Goal: Task Accomplishment & Management: Manage account settings

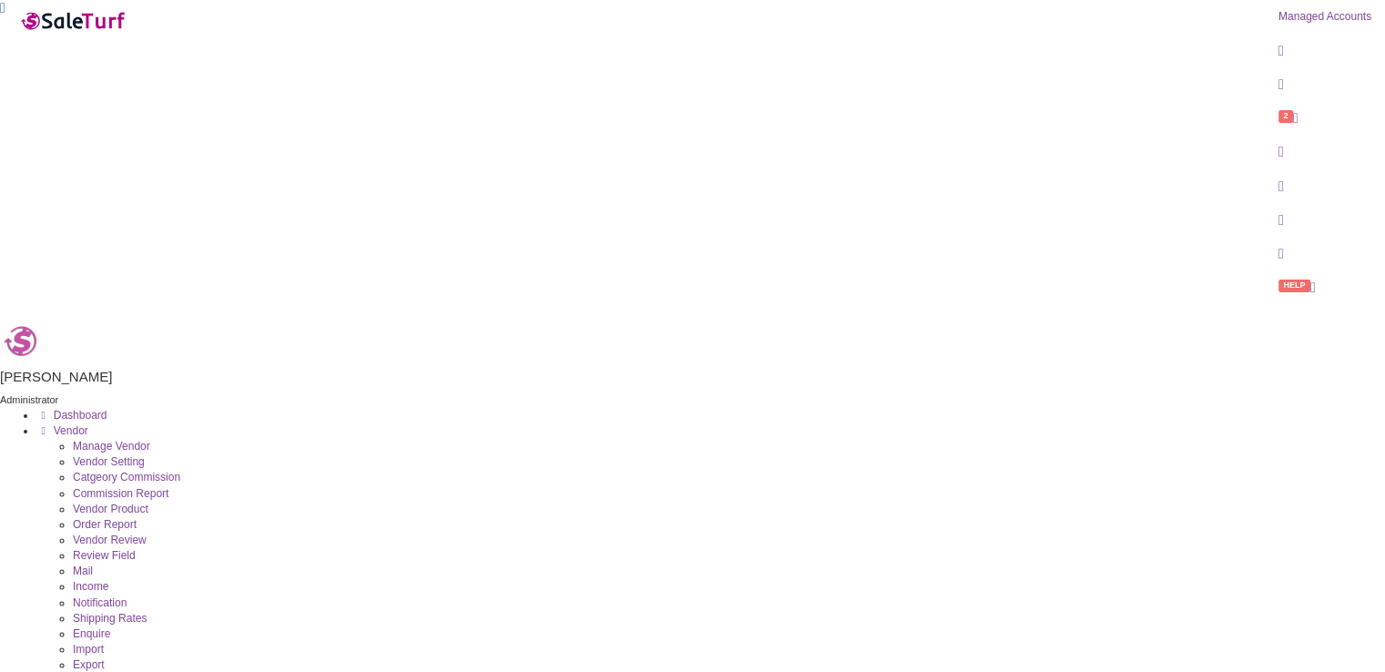
click at [1265, 25] on link "Managed Accounts" at bounding box center [1325, 17] width 120 height 34
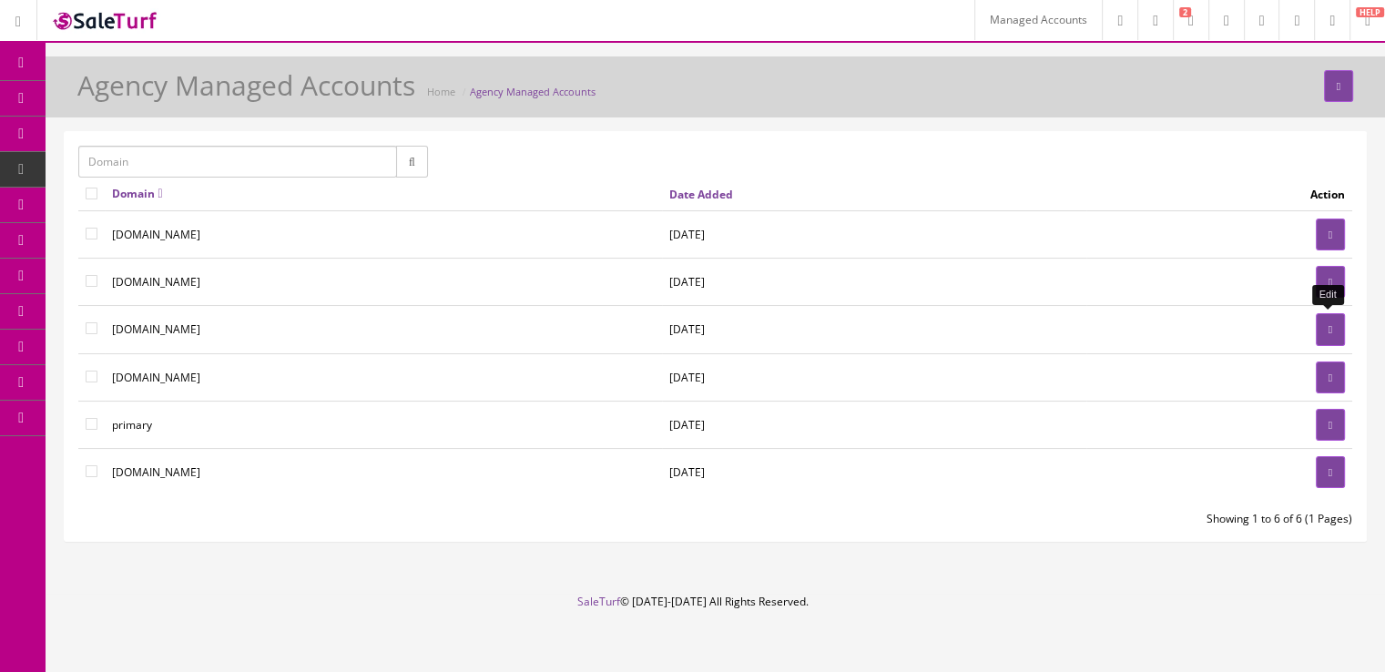
click at [1330, 324] on icon at bounding box center [1331, 329] width 4 height 11
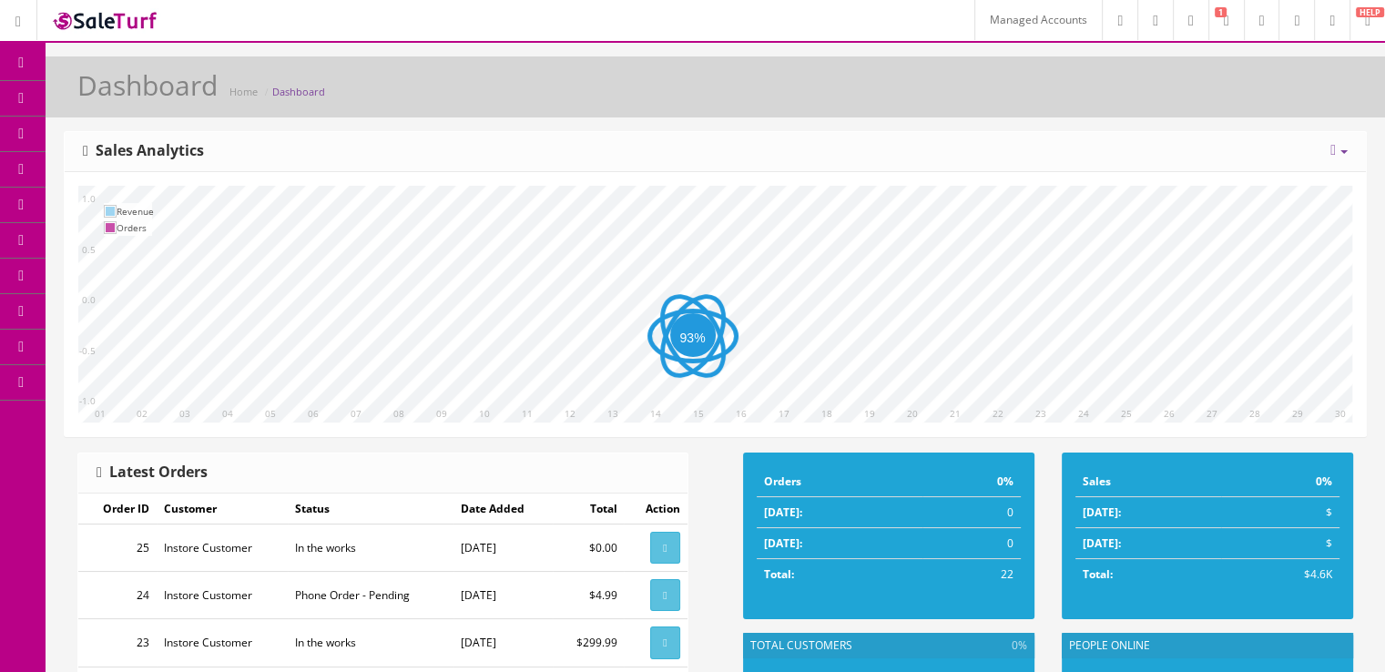
click at [105, 103] on icon at bounding box center [96, 97] width 19 height 15
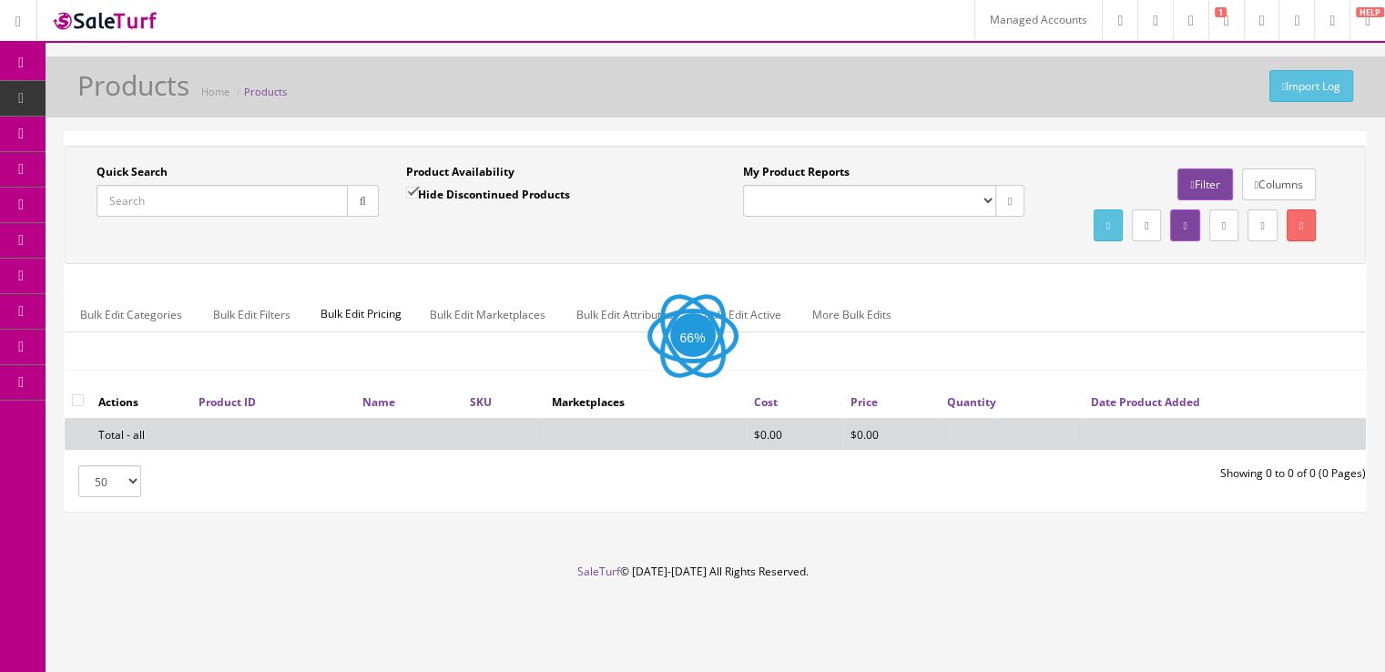
click at [353, 200] on button "button" at bounding box center [363, 201] width 32 height 32
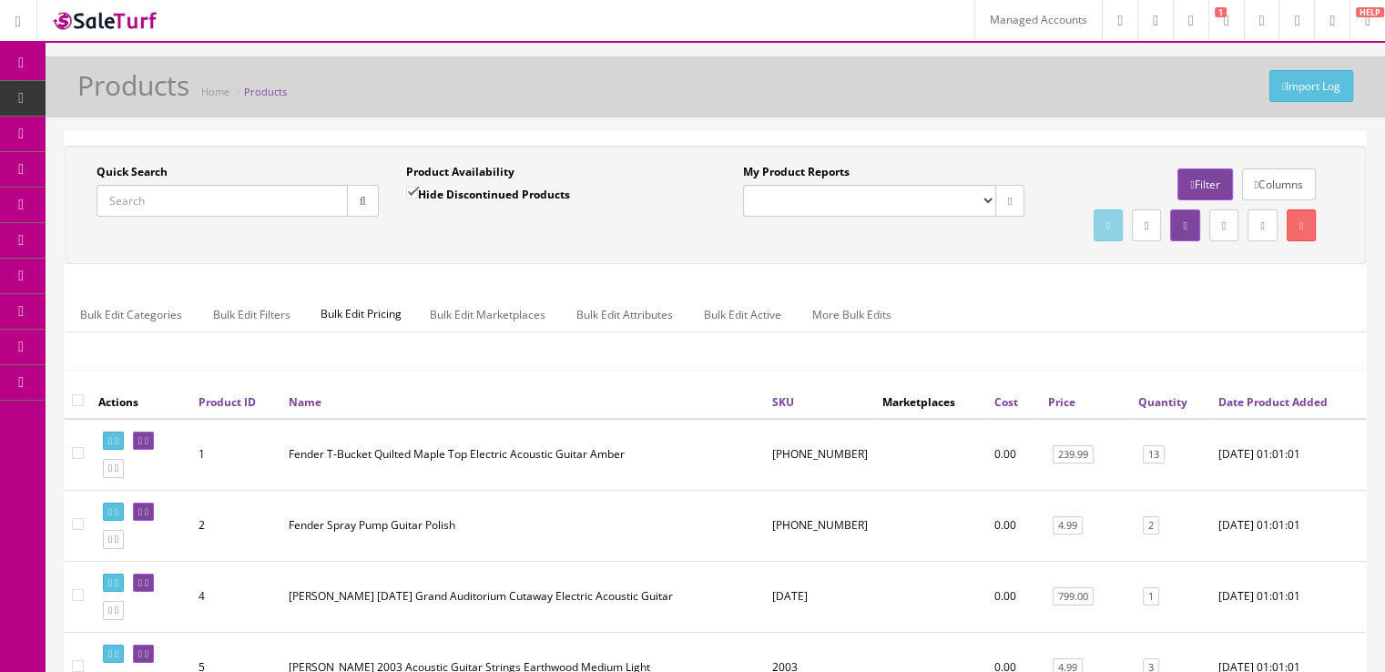
click at [1279, 24] on link at bounding box center [1297, 20] width 36 height 40
click at [106, 345] on link "Templates" at bounding box center [141, 348] width 191 height 36
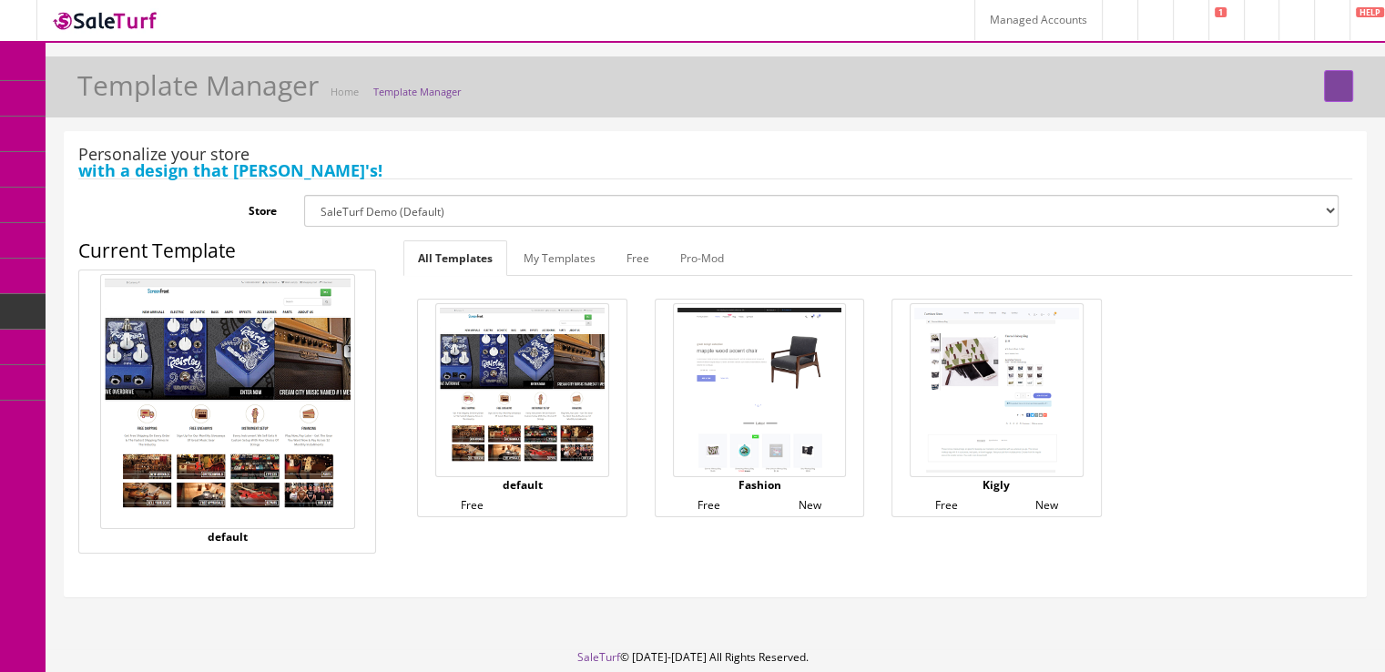
click at [1279, 37] on link at bounding box center [1297, 20] width 36 height 40
click at [1234, 76] on link "SaleTurf Demo" at bounding box center [1222, 77] width 182 height 21
click at [117, 307] on link "Theme Editor" at bounding box center [141, 312] width 191 height 36
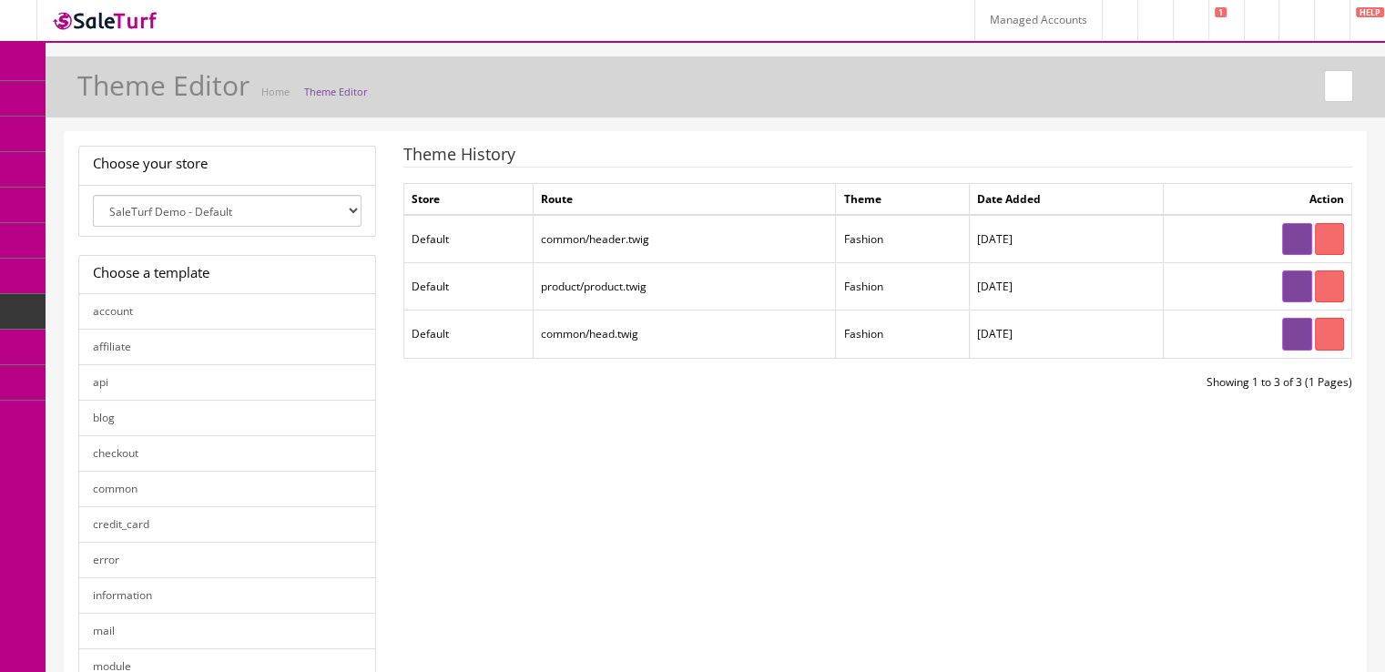
click at [1330, 331] on icon at bounding box center [1330, 334] width 4 height 11
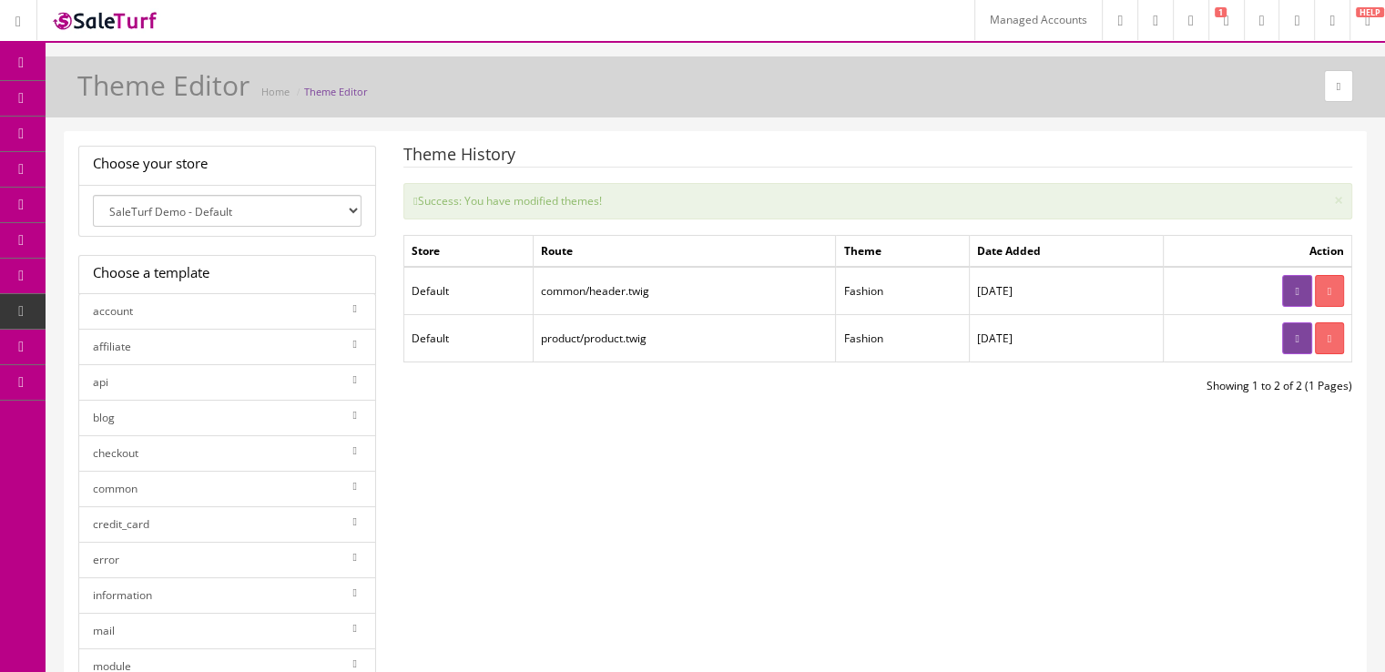
click at [1337, 280] on link at bounding box center [1329, 291] width 29 height 32
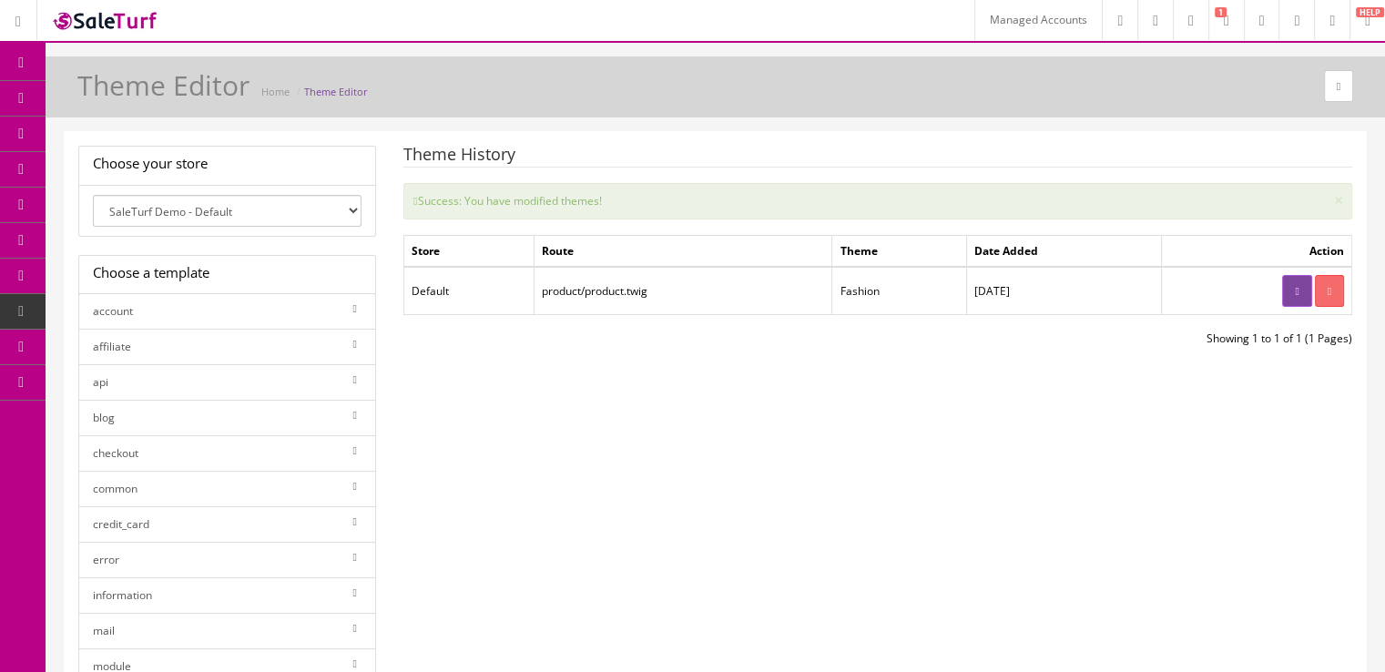
click at [1337, 291] on link at bounding box center [1329, 291] width 29 height 32
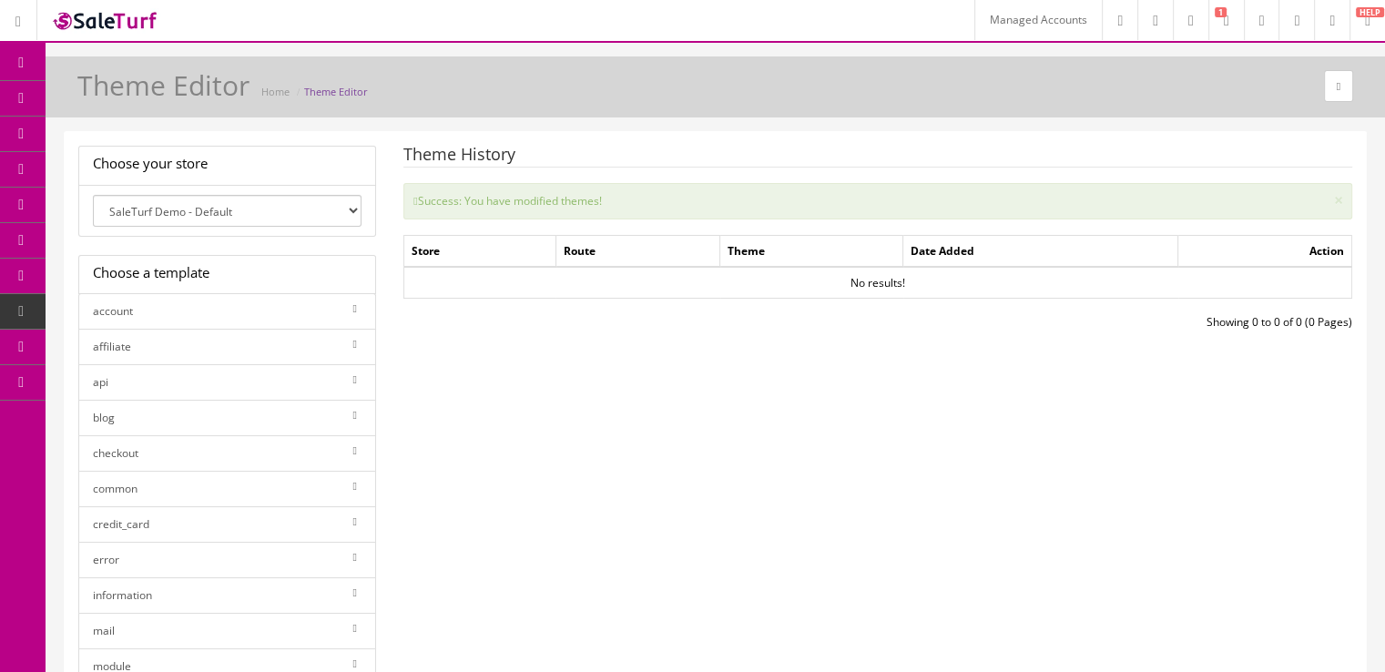
click at [231, 207] on select "SaleTurf Demo - Default" at bounding box center [227, 211] width 269 height 32
click at [93, 195] on select "SaleTurf Demo - Default" at bounding box center [227, 211] width 269 height 32
click at [152, 553] on link "Caching" at bounding box center [141, 561] width 191 height 36
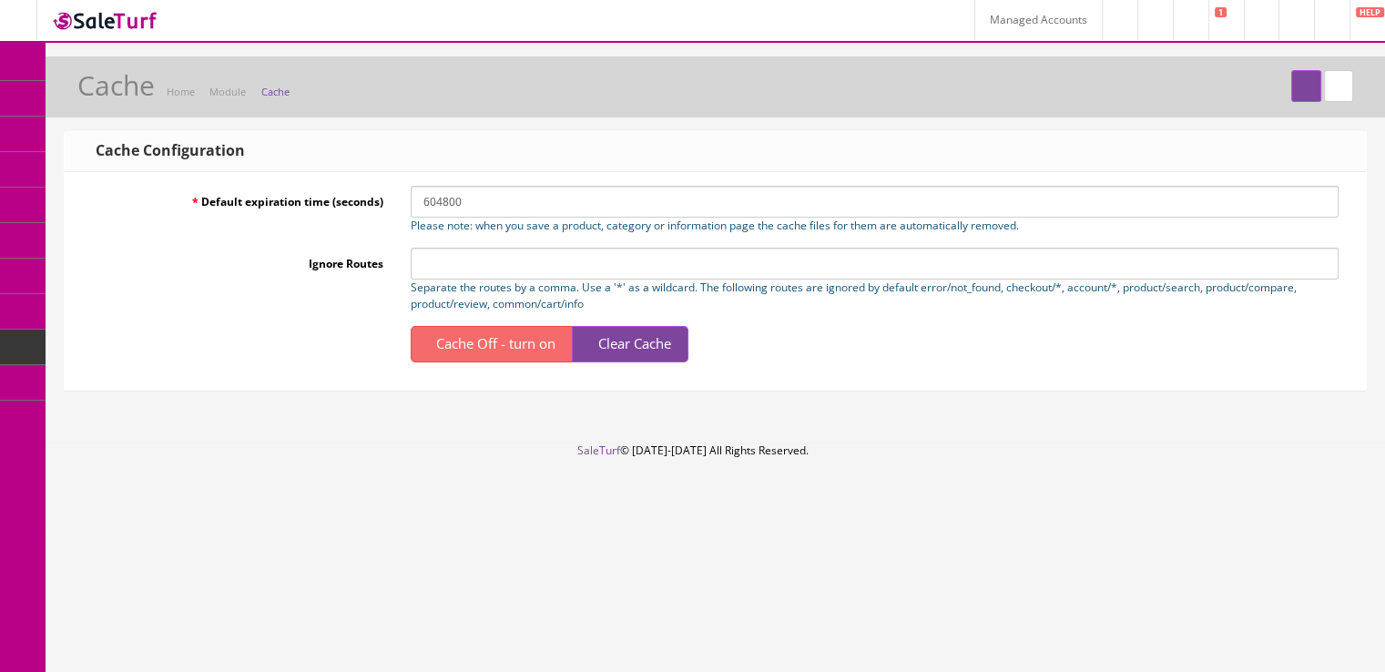
click at [619, 343] on span "Clear Cache" at bounding box center [634, 343] width 73 height 18
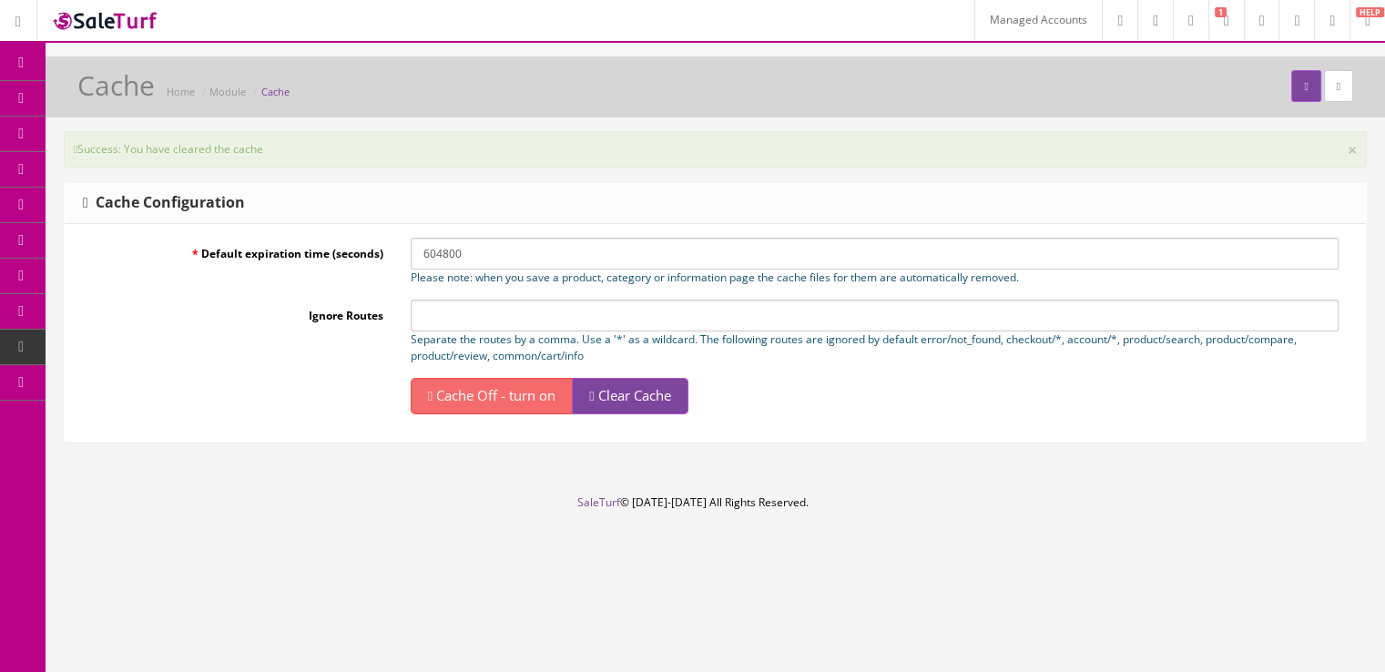
click at [151, 374] on link "Modules" at bounding box center [141, 383] width 191 height 36
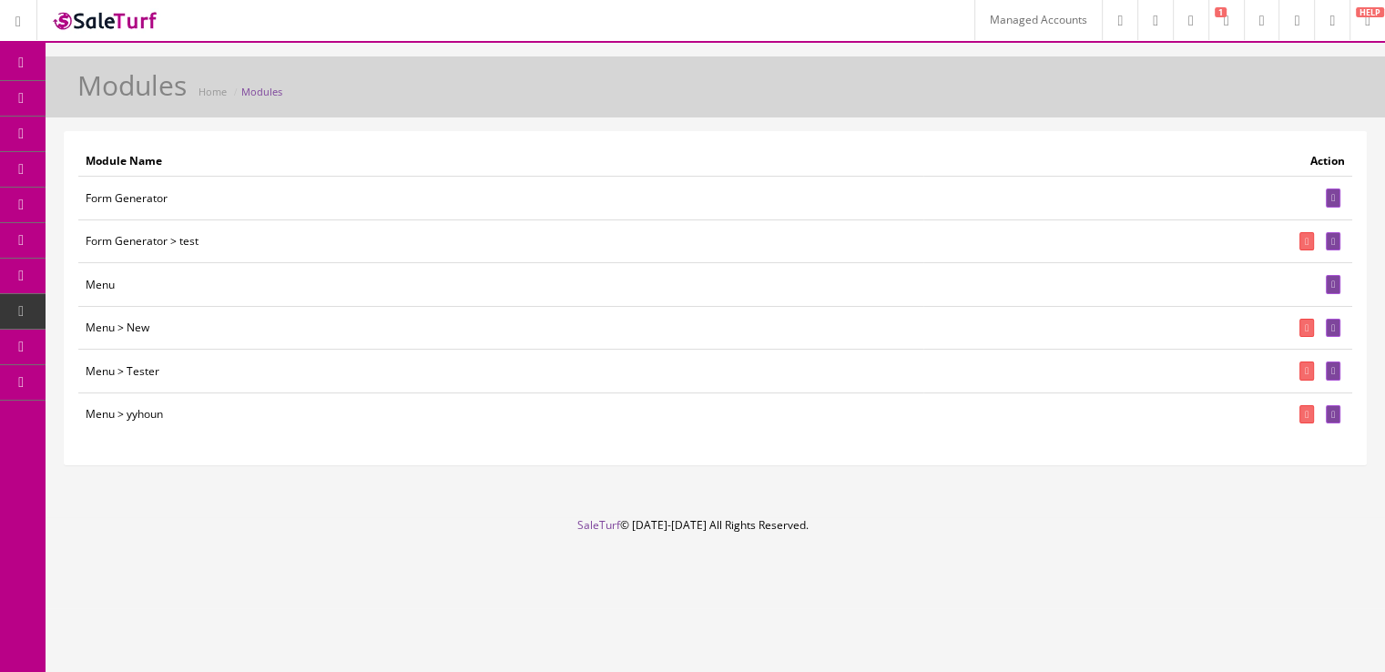
click at [108, 141] on link "Content Pages" at bounding box center [141, 135] width 191 height 36
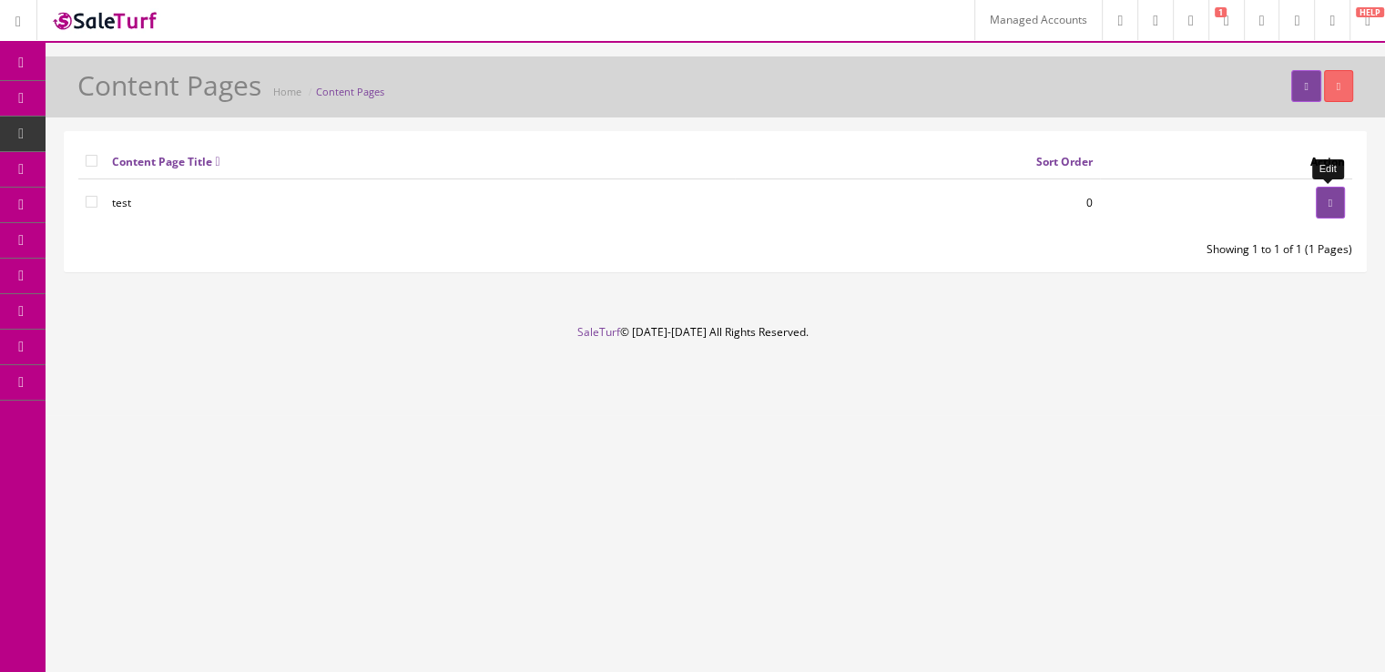
click at [1330, 199] on icon at bounding box center [1331, 203] width 4 height 11
click at [98, 102] on icon at bounding box center [96, 97] width 19 height 15
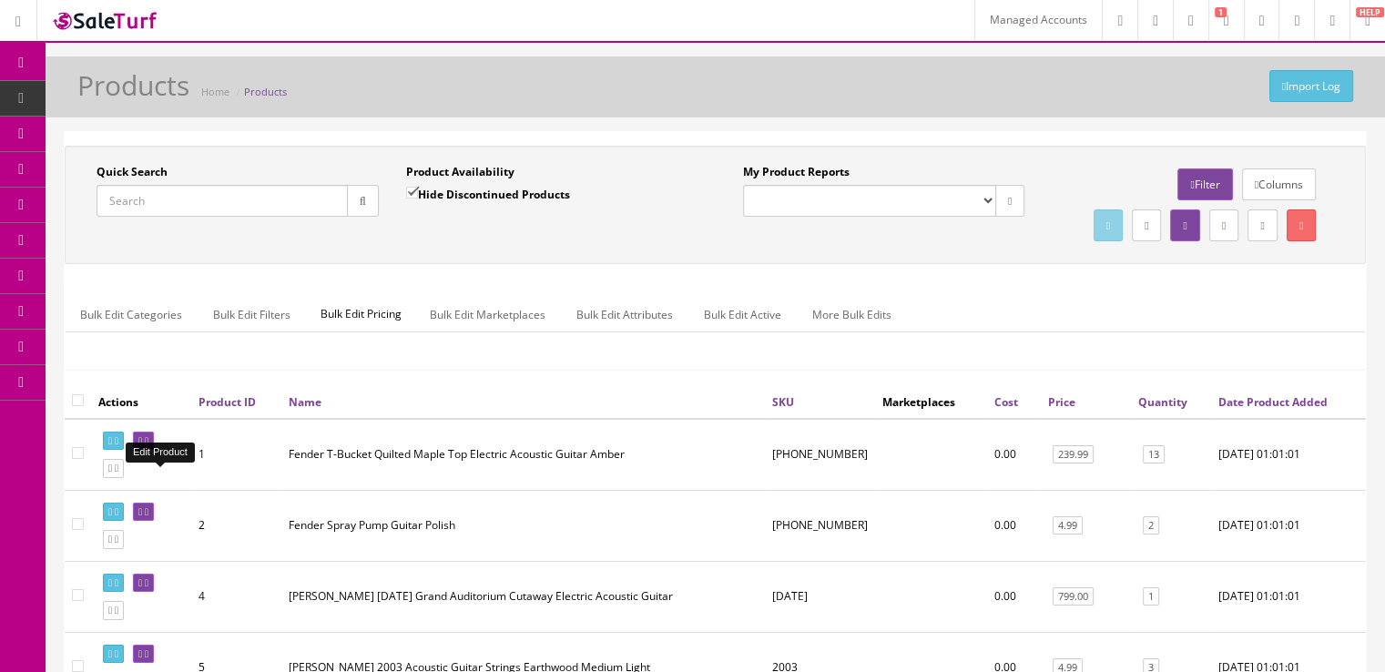
click at [154, 451] on link at bounding box center [143, 441] width 21 height 19
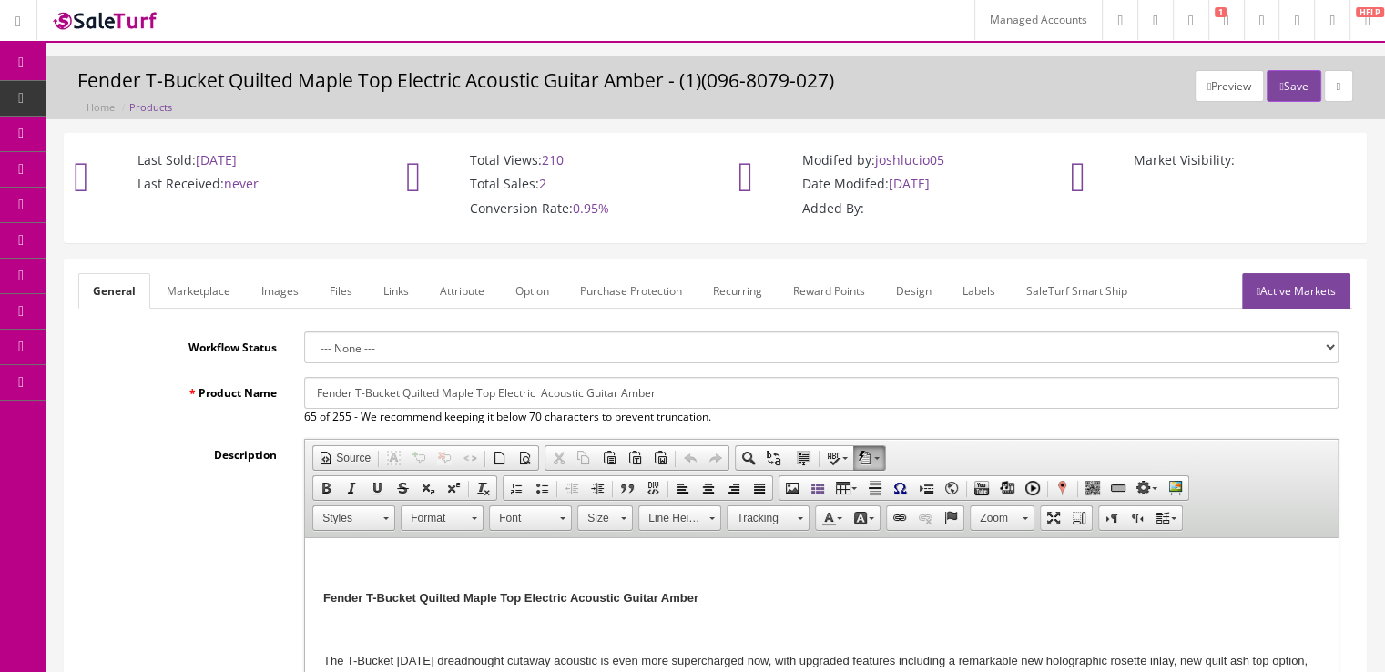
click at [123, 132] on span "Content Pages" at bounding box center [145, 133] width 74 height 15
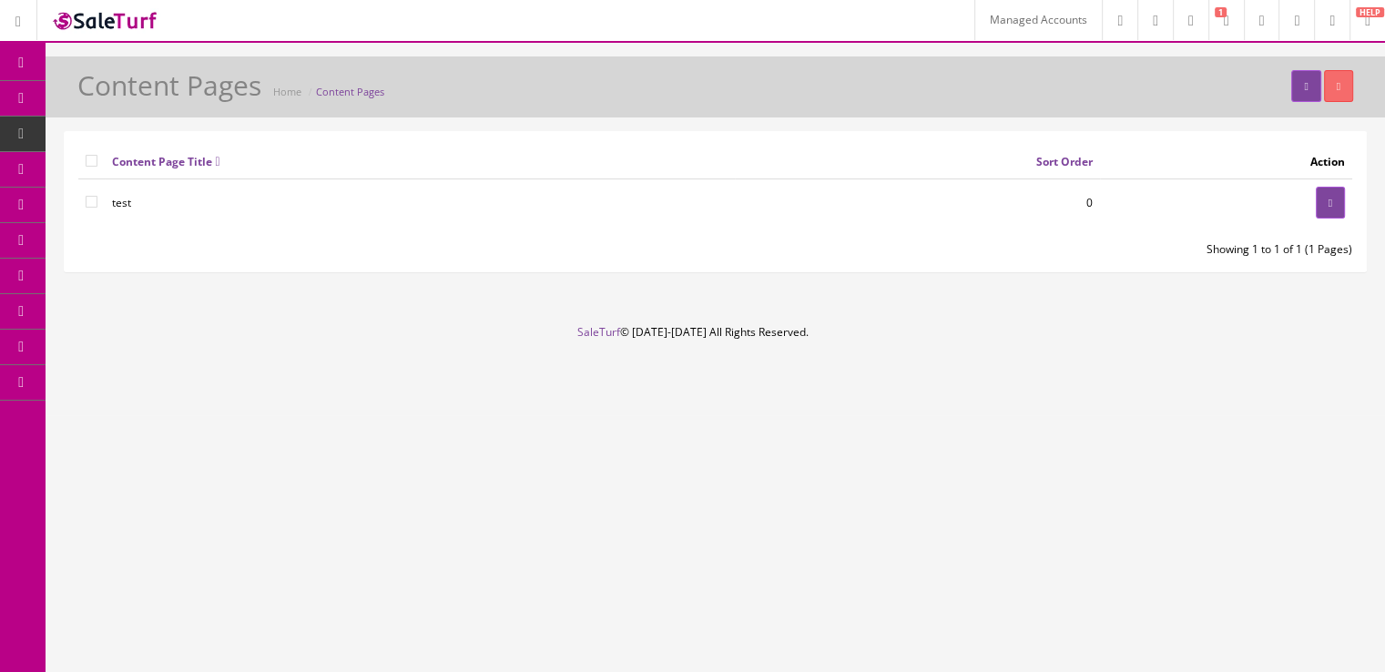
click at [31, 352] on link "System" at bounding box center [23, 348] width 46 height 36
click at [139, 387] on link "Modules" at bounding box center [141, 383] width 191 height 36
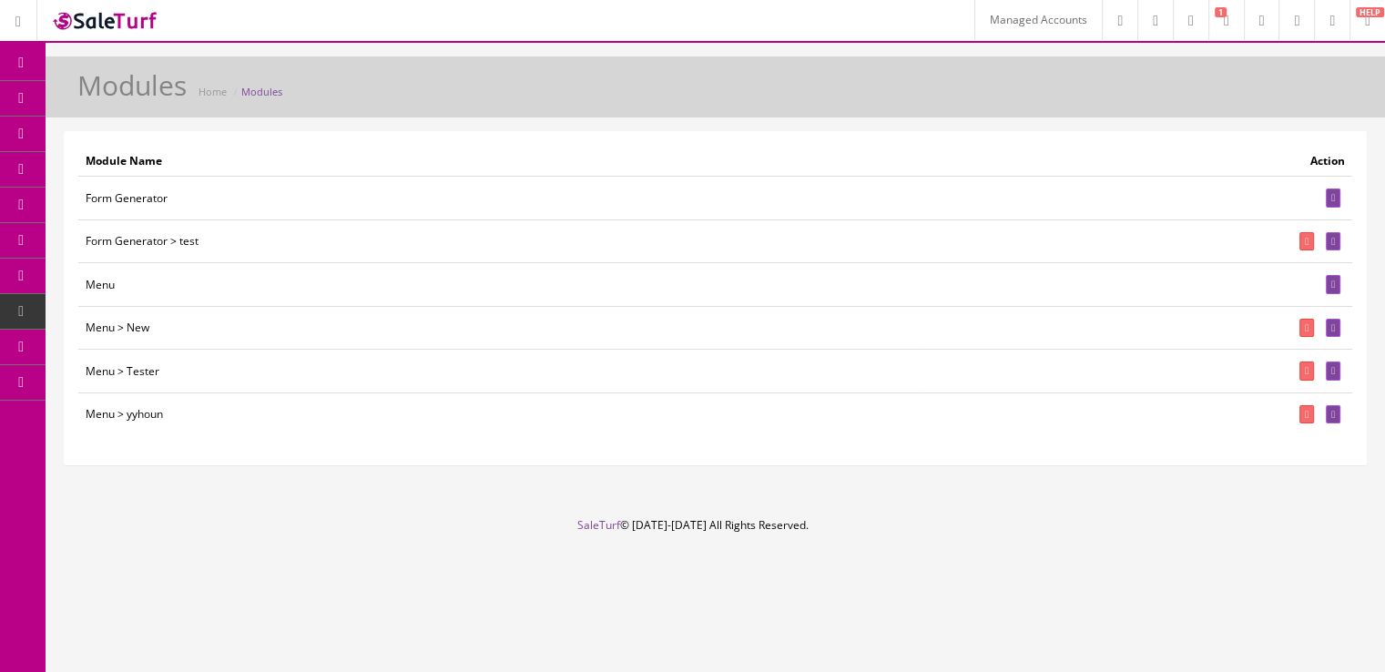
click at [492, 146] on td "Module Name" at bounding box center [500, 161] width 845 height 31
click at [223, 454] on link "Users" at bounding box center [141, 454] width 191 height 36
click at [149, 514] on link "User Permissions" at bounding box center [141, 525] width 191 height 36
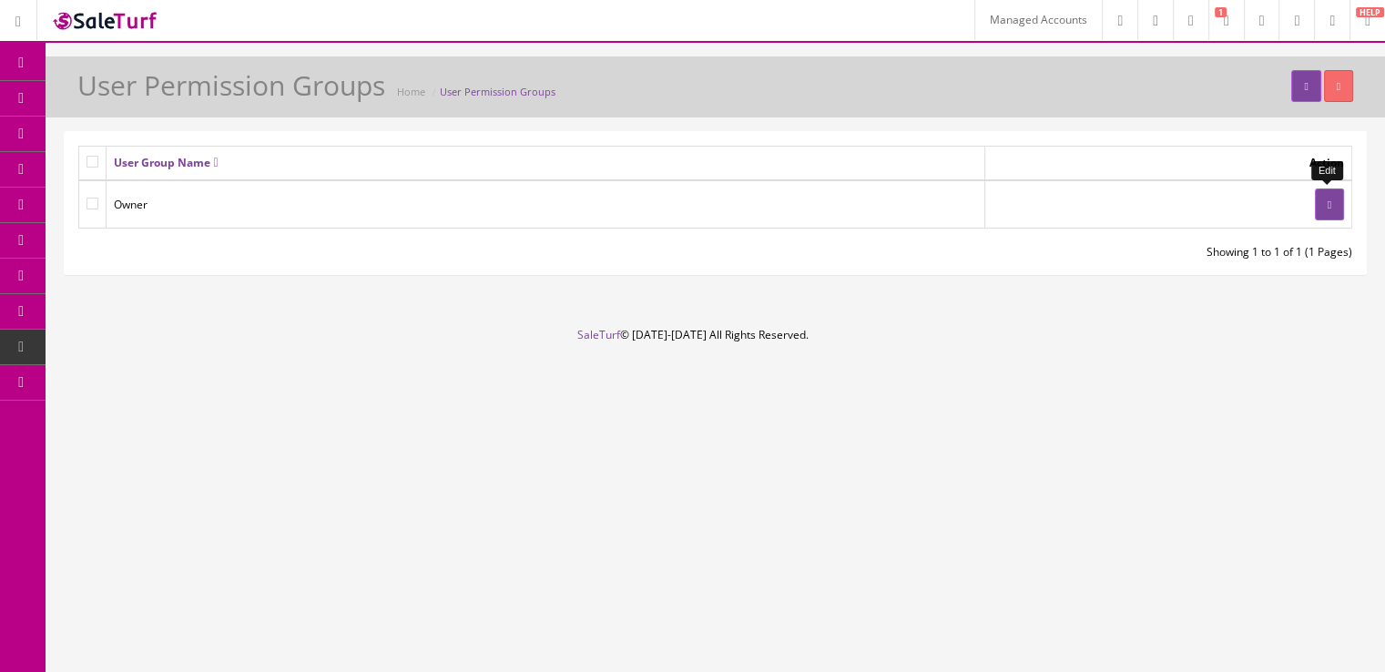
click at [1315, 207] on link at bounding box center [1329, 205] width 29 height 32
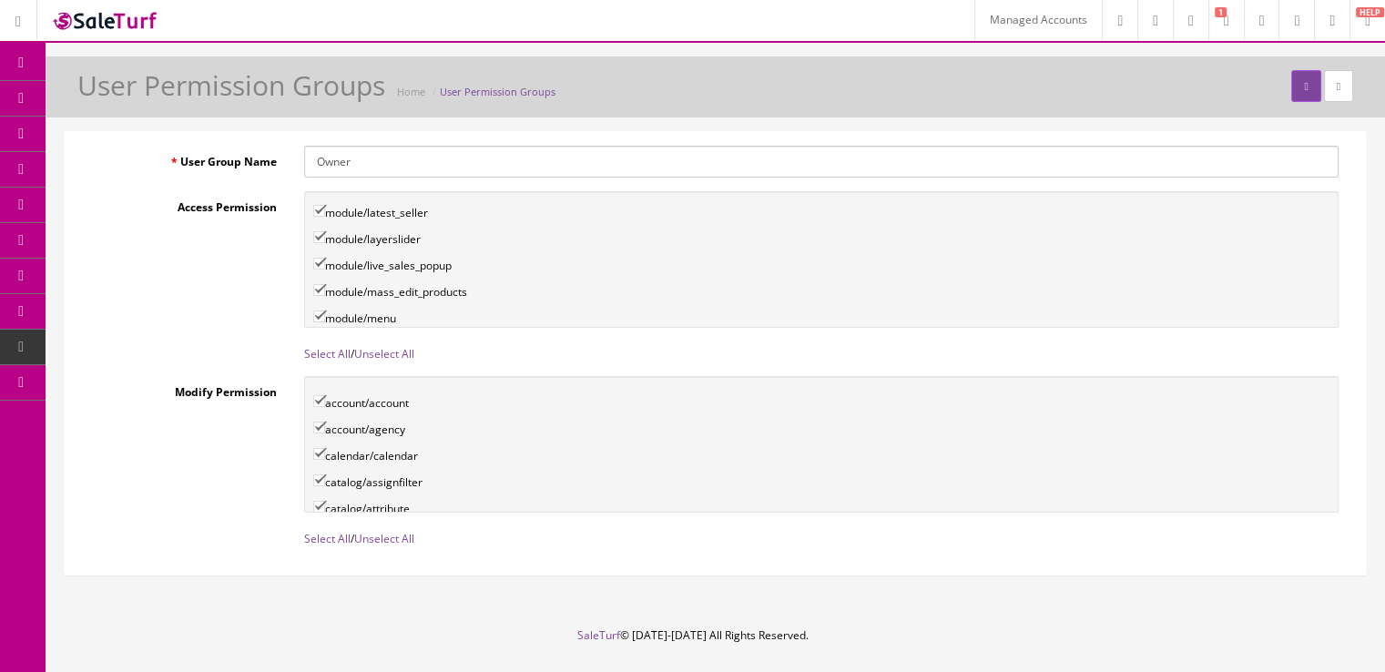
scroll to position [3241, 0]
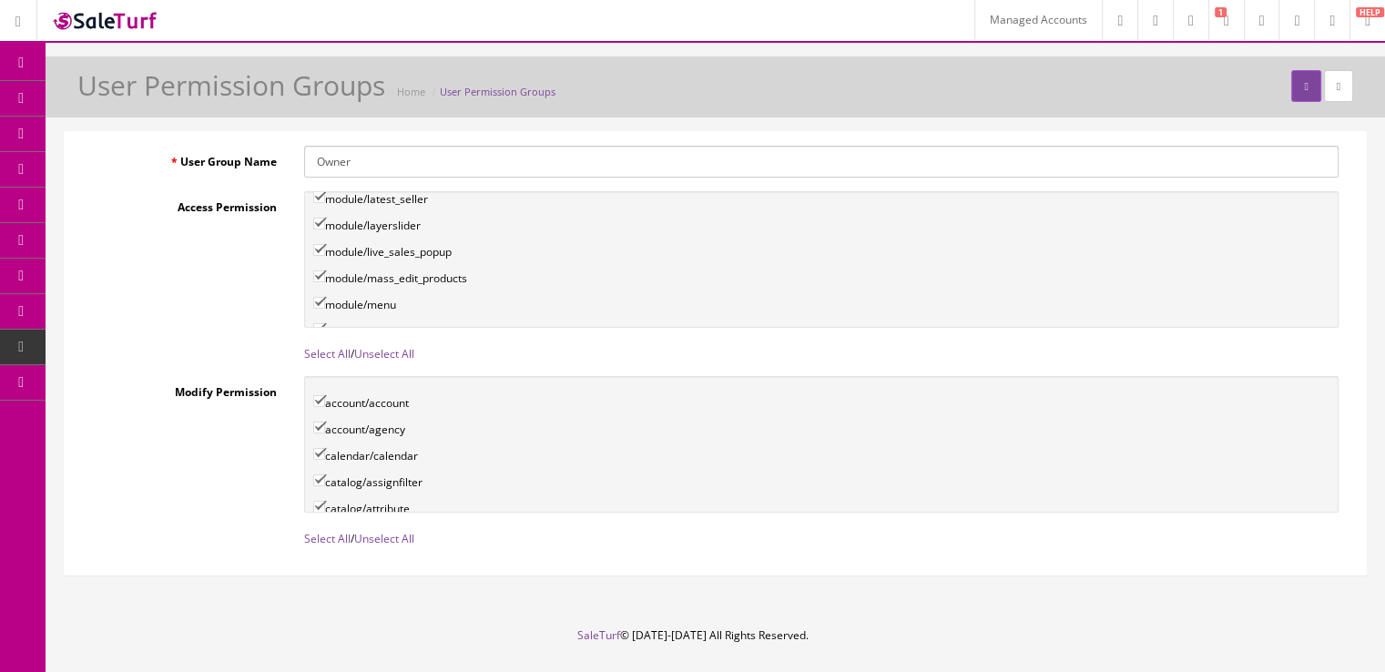
drag, startPoint x: 459, startPoint y: 262, endPoint x: 373, endPoint y: 267, distance: 85.7
click at [373, 313] on div "module/module_designer" at bounding box center [821, 326] width 1016 height 26
copy label "module_designer"
click at [153, 384] on link "Modules" at bounding box center [141, 383] width 191 height 36
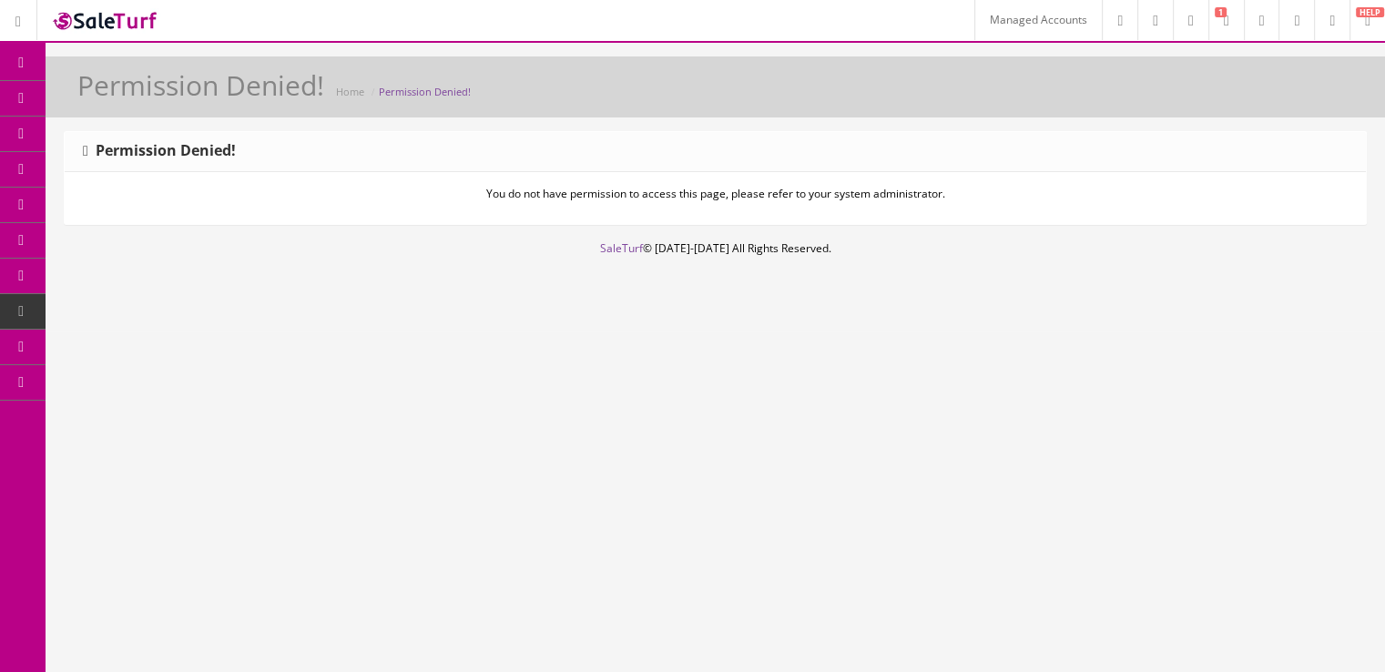
click at [181, 456] on link "Users" at bounding box center [141, 454] width 191 height 36
click at [189, 516] on link "User Permissions" at bounding box center [141, 525] width 191 height 36
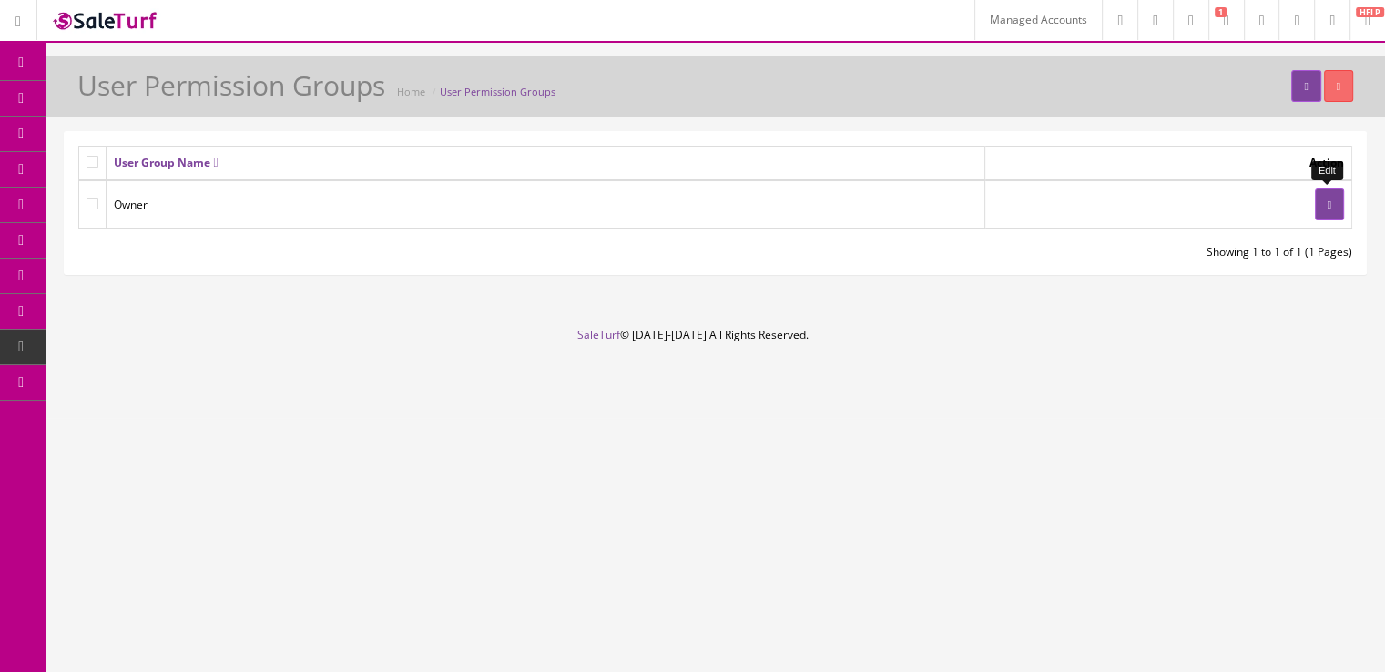
click at [1339, 211] on link at bounding box center [1329, 205] width 29 height 32
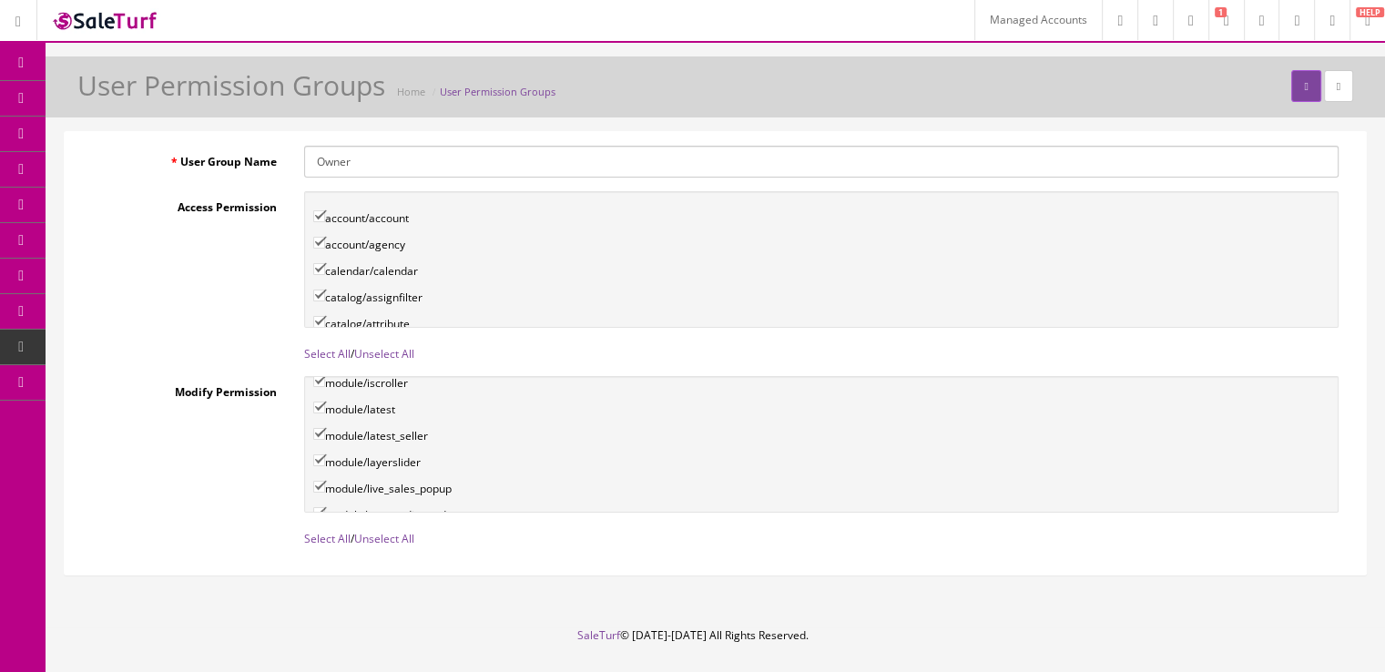
scroll to position [3224, 0]
click at [146, 103] on span "Products" at bounding box center [130, 97] width 45 height 15
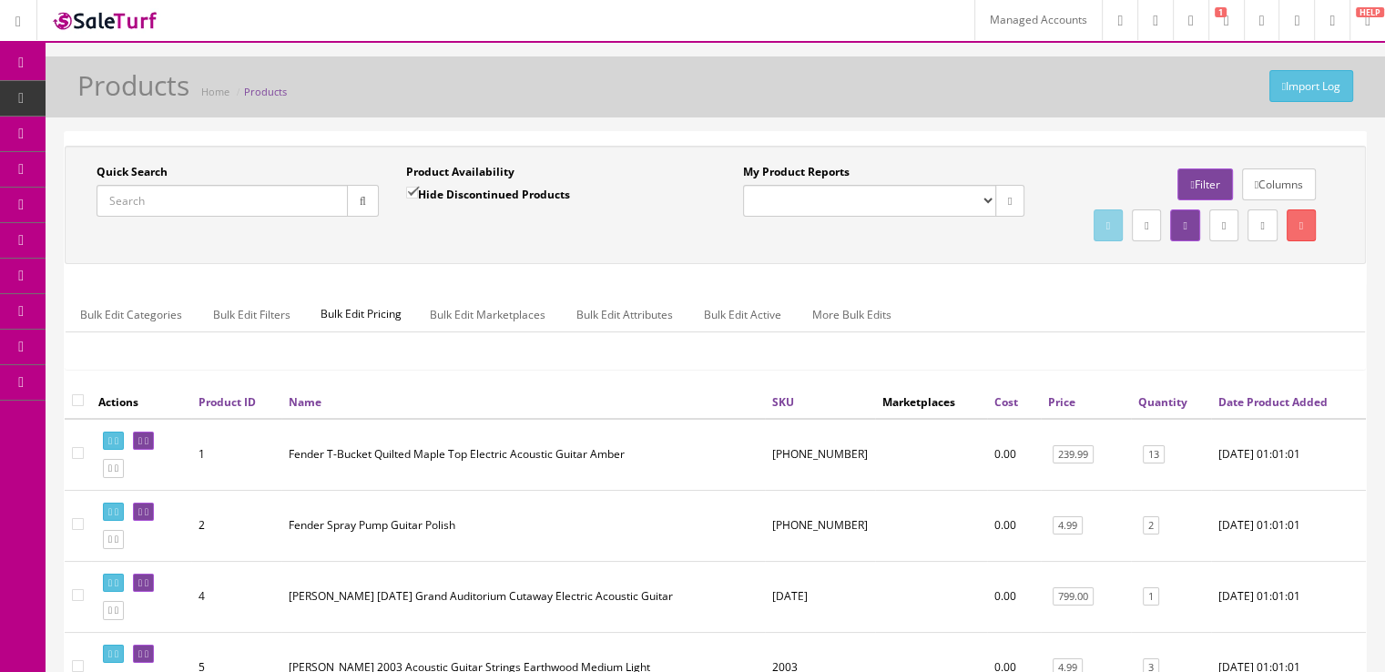
click at [183, 234] on span "Product Settings" at bounding box center [149, 239] width 83 height 15
click at [173, 280] on link "Categories" at bounding box center [141, 277] width 191 height 36
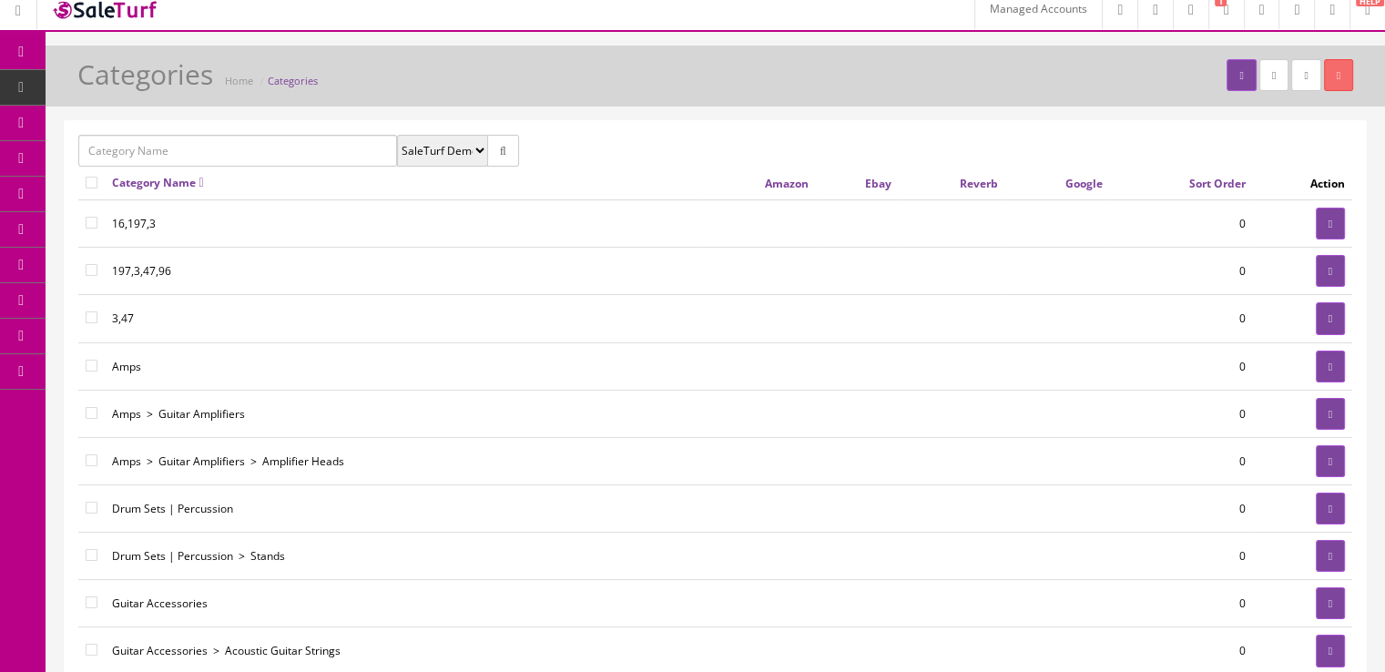
scroll to position [7, 0]
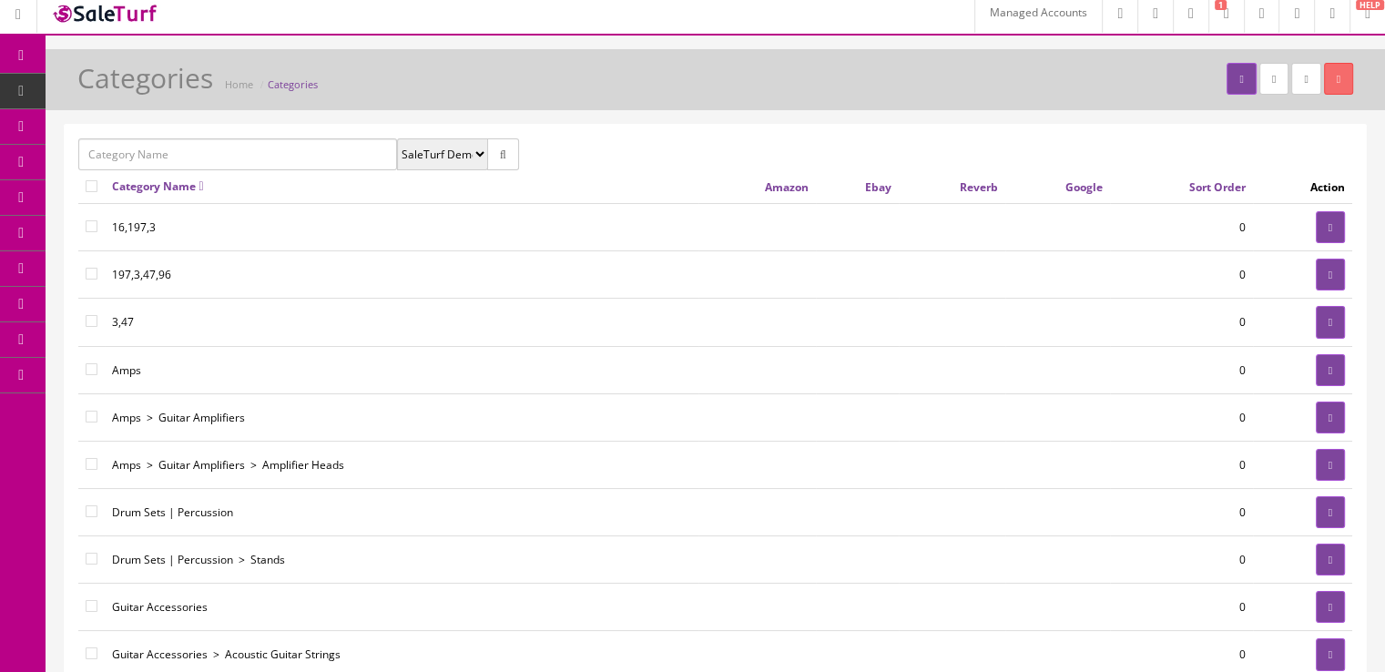
click at [153, 94] on span "Products" at bounding box center [130, 90] width 45 height 15
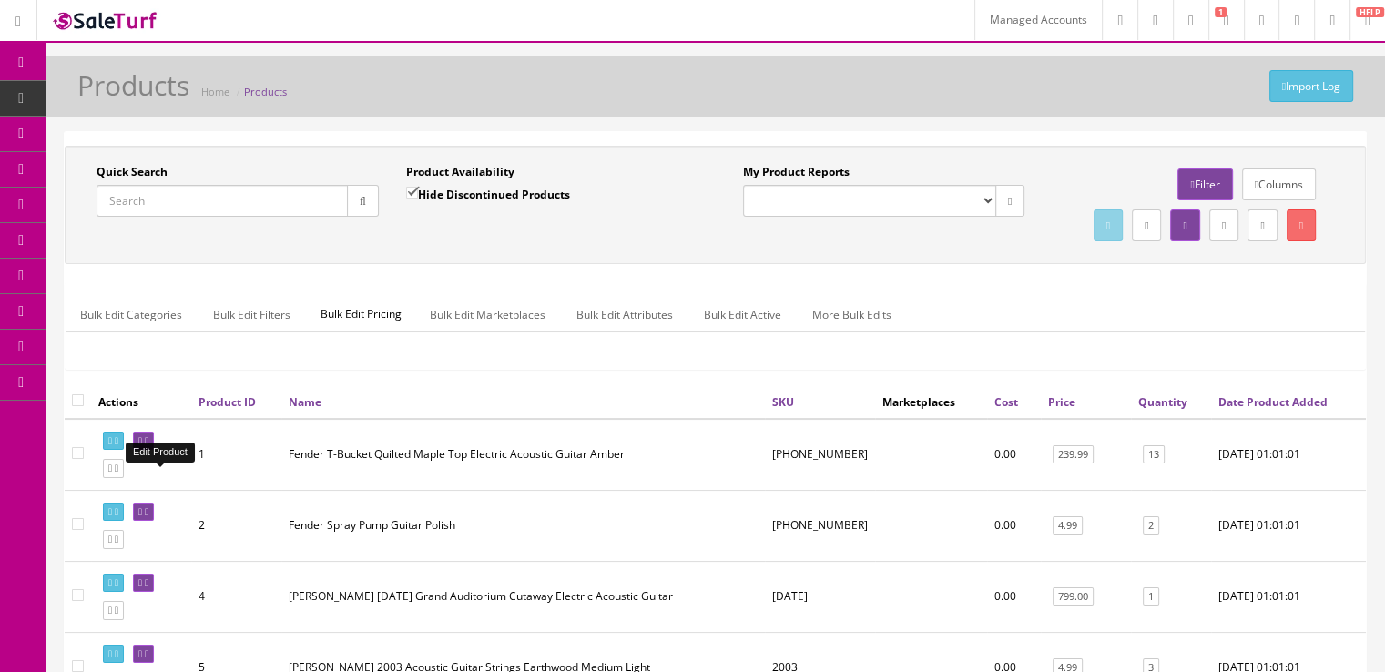
click at [148, 446] on icon at bounding box center [147, 441] width 4 height 10
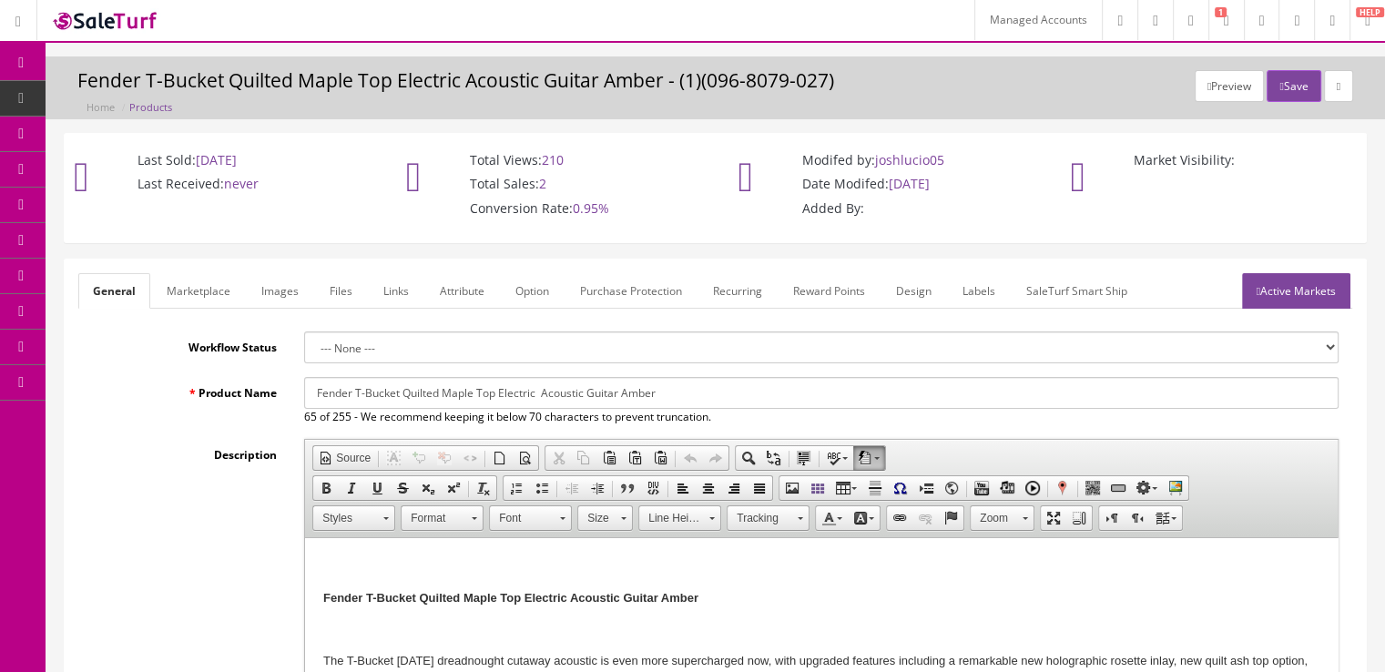
click at [175, 229] on link "Product Settings" at bounding box center [141, 241] width 191 height 36
click at [160, 270] on span "Categories" at bounding box center [133, 275] width 56 height 15
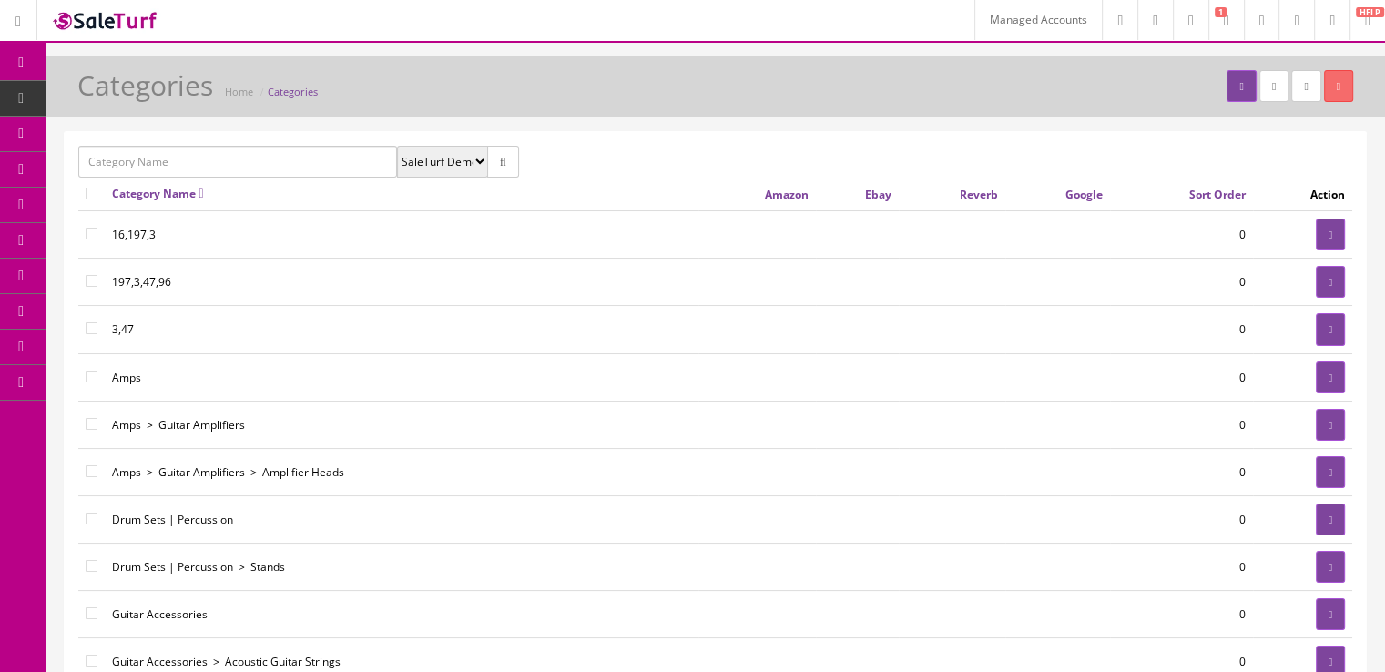
click at [206, 165] on input "text" at bounding box center [237, 162] width 319 height 32
click at [175, 248] on link "Guitars" at bounding box center [151, 258] width 144 height 21
type input "Guitars"
click at [515, 154] on button "button" at bounding box center [503, 162] width 32 height 32
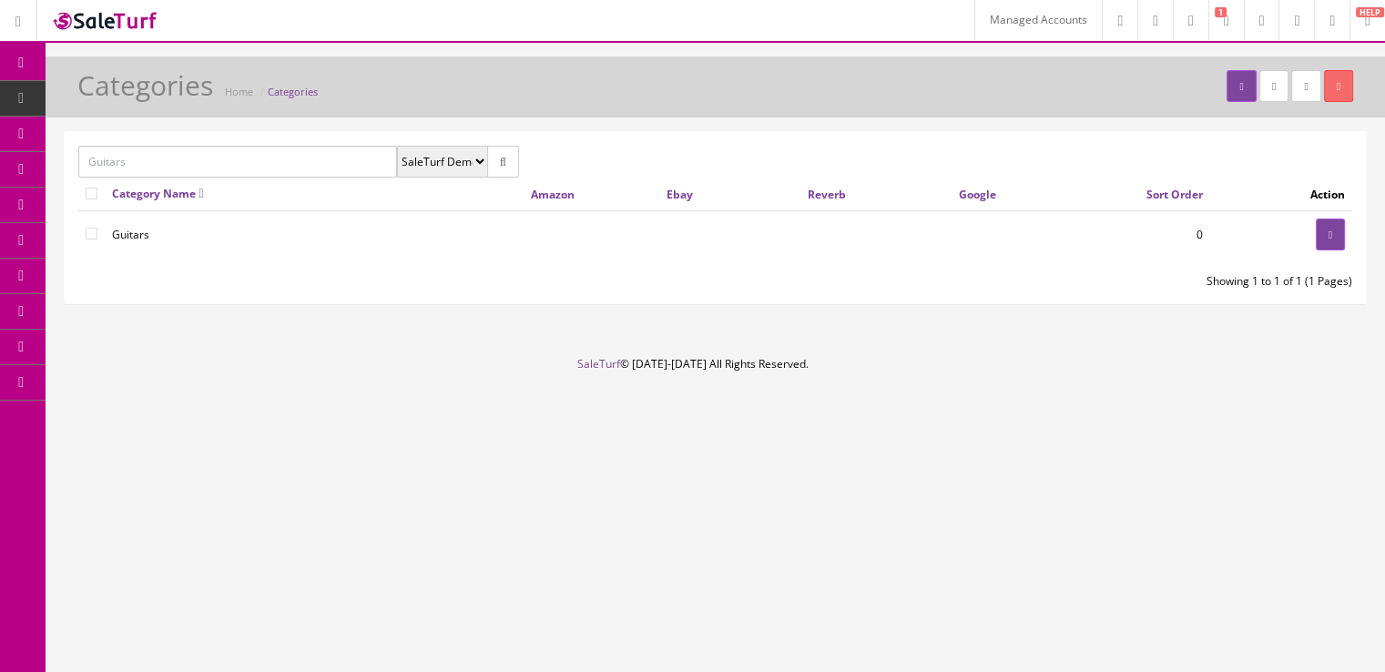
click at [475, 164] on select "SaleTurf DemoDefault" at bounding box center [442, 162] width 91 height 32
click at [562, 166] on span at bounding box center [595, 162] width 214 height 32
click at [1331, 235] on icon at bounding box center [1331, 234] width 4 height 11
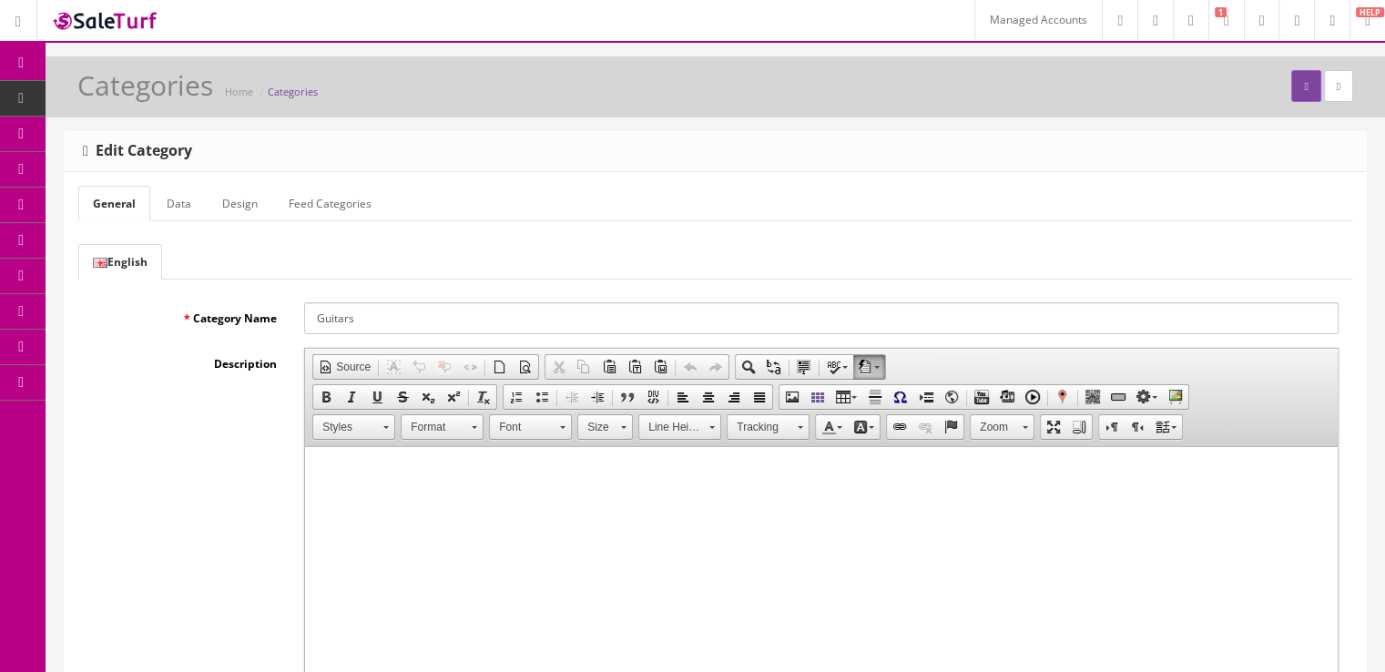
click at [184, 194] on link "Data" at bounding box center [179, 204] width 54 height 36
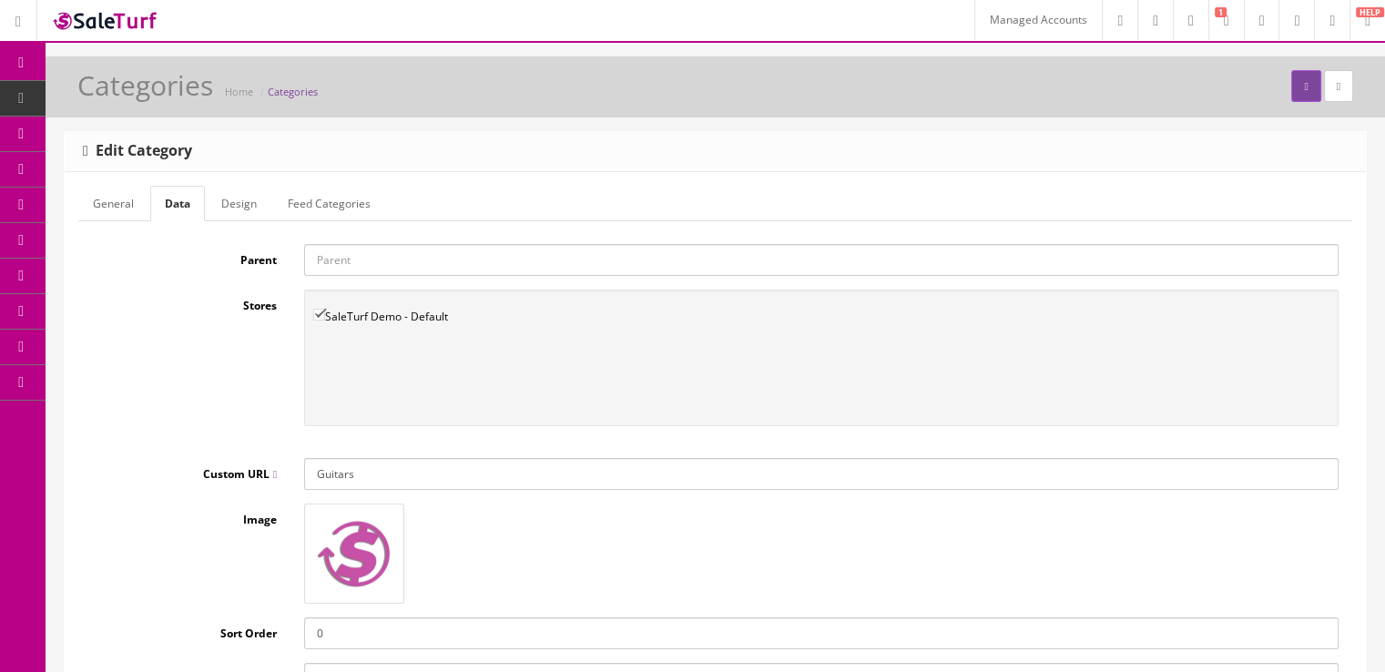
click at [379, 474] on input "Guitars" at bounding box center [821, 474] width 1034 height 32
click at [326, 465] on input "Guitars" at bounding box center [821, 474] width 1034 height 32
type input "guitars"
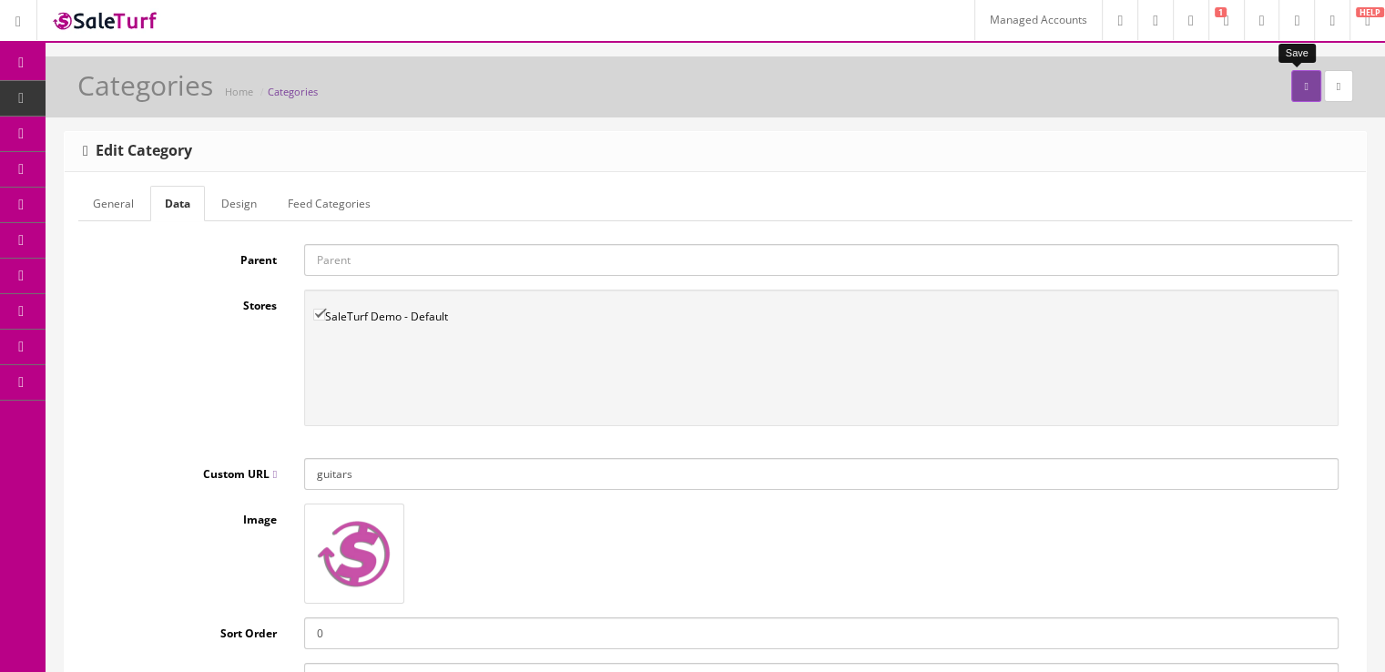
click at [1298, 92] on button "submit" at bounding box center [1305, 86] width 29 height 32
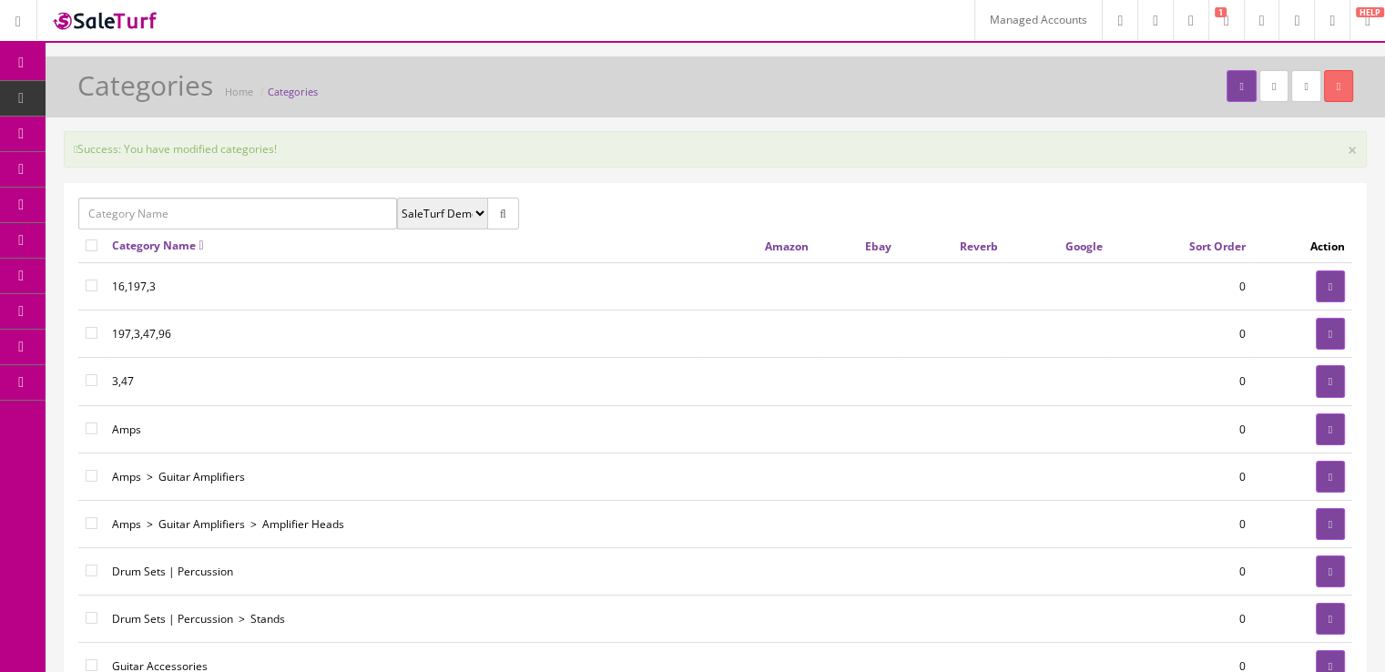
click at [274, 224] on input "text" at bounding box center [237, 214] width 319 height 32
click at [183, 306] on link "Guitars" at bounding box center [151, 310] width 144 height 21
type input "Guitars"
click at [494, 212] on button "button" at bounding box center [503, 214] width 32 height 32
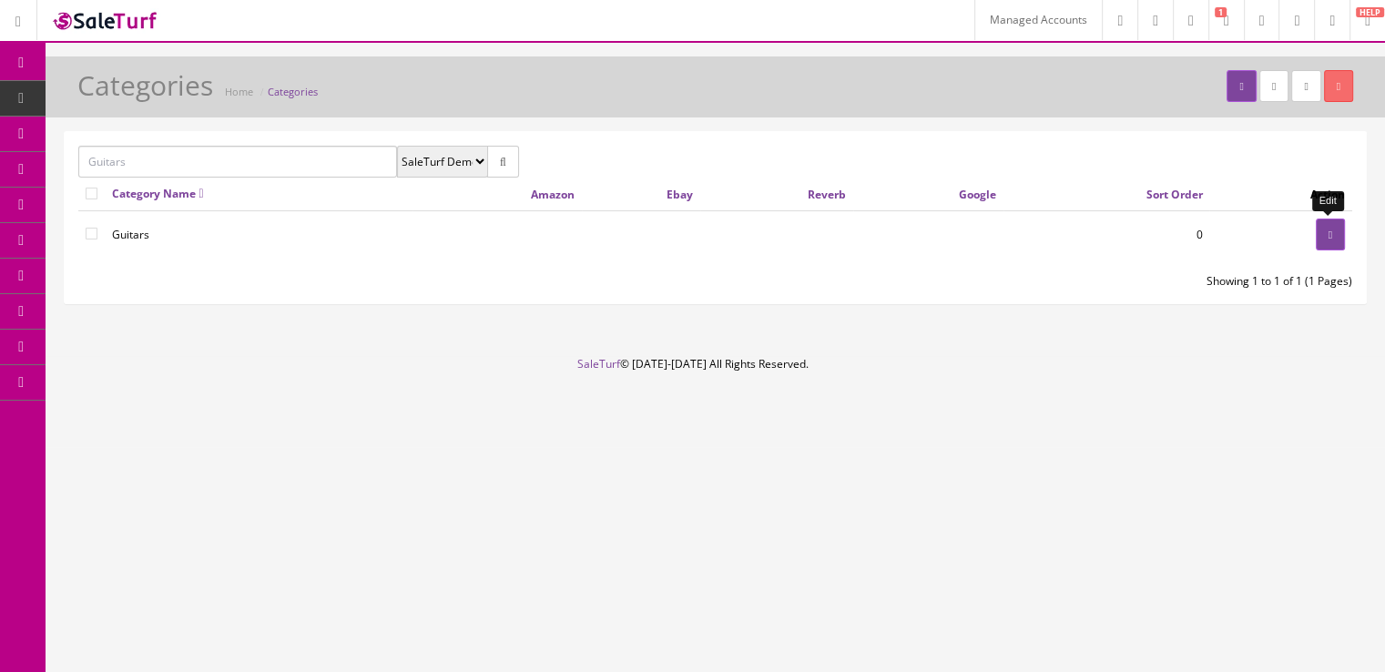
click at [1321, 237] on link at bounding box center [1330, 235] width 29 height 32
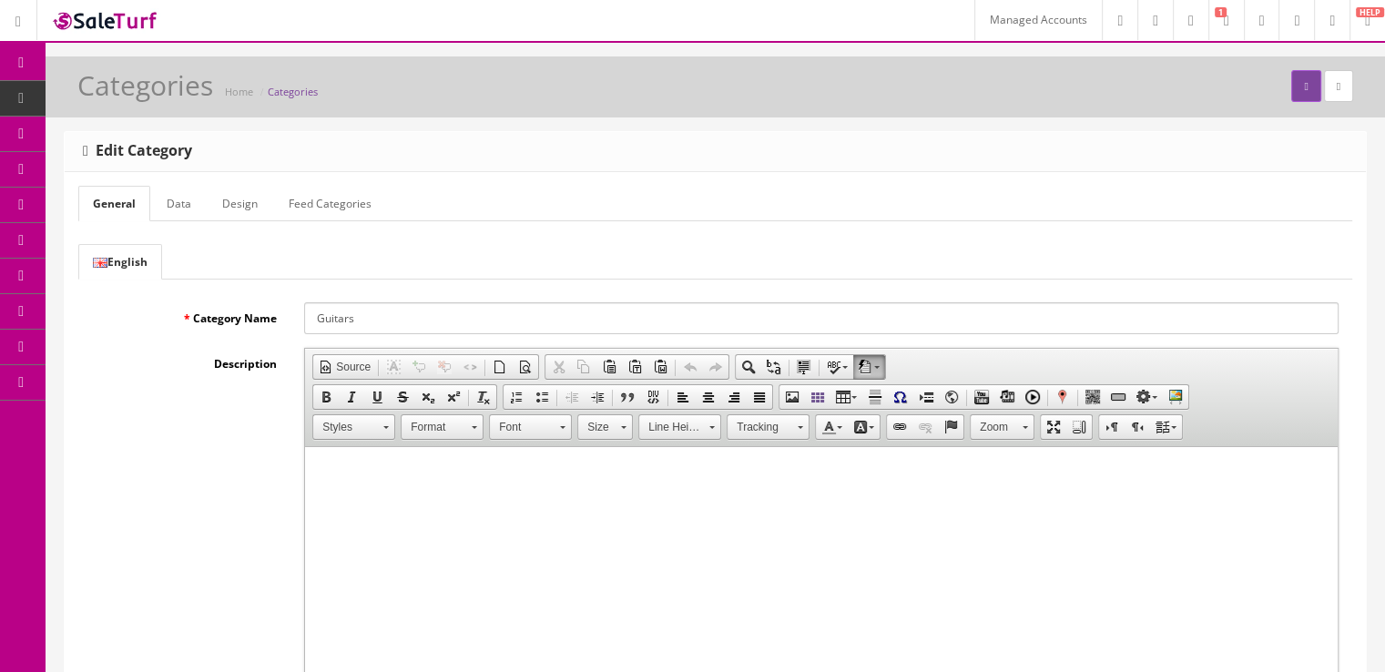
click at [222, 202] on link "Design" at bounding box center [240, 204] width 65 height 36
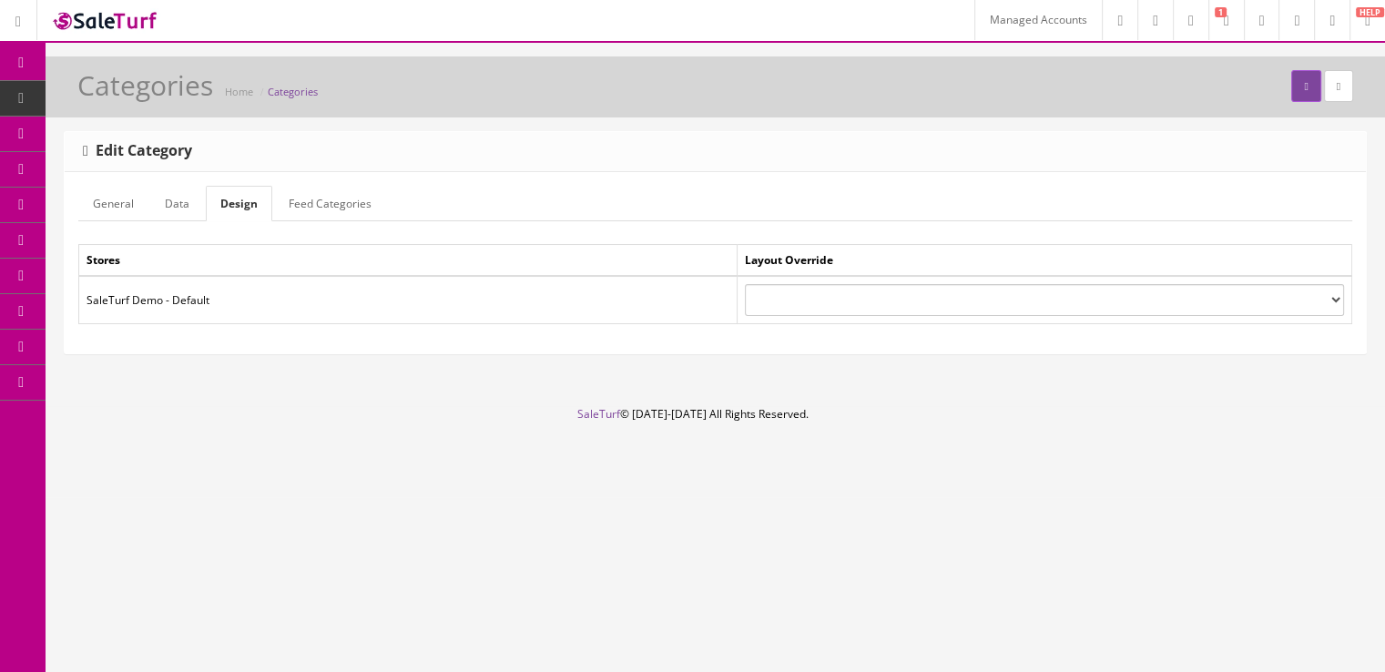
click at [800, 307] on select "Account Affiliate Blog List Category Checkout Compare Contact Default Home Info…" at bounding box center [1044, 300] width 599 height 32
select select "3"
click at [745, 284] on select "Account Affiliate Blog List Category Checkout Compare Contact Default Home Info…" at bounding box center [1044, 300] width 599 height 32
click at [175, 194] on link "Data" at bounding box center [177, 204] width 54 height 36
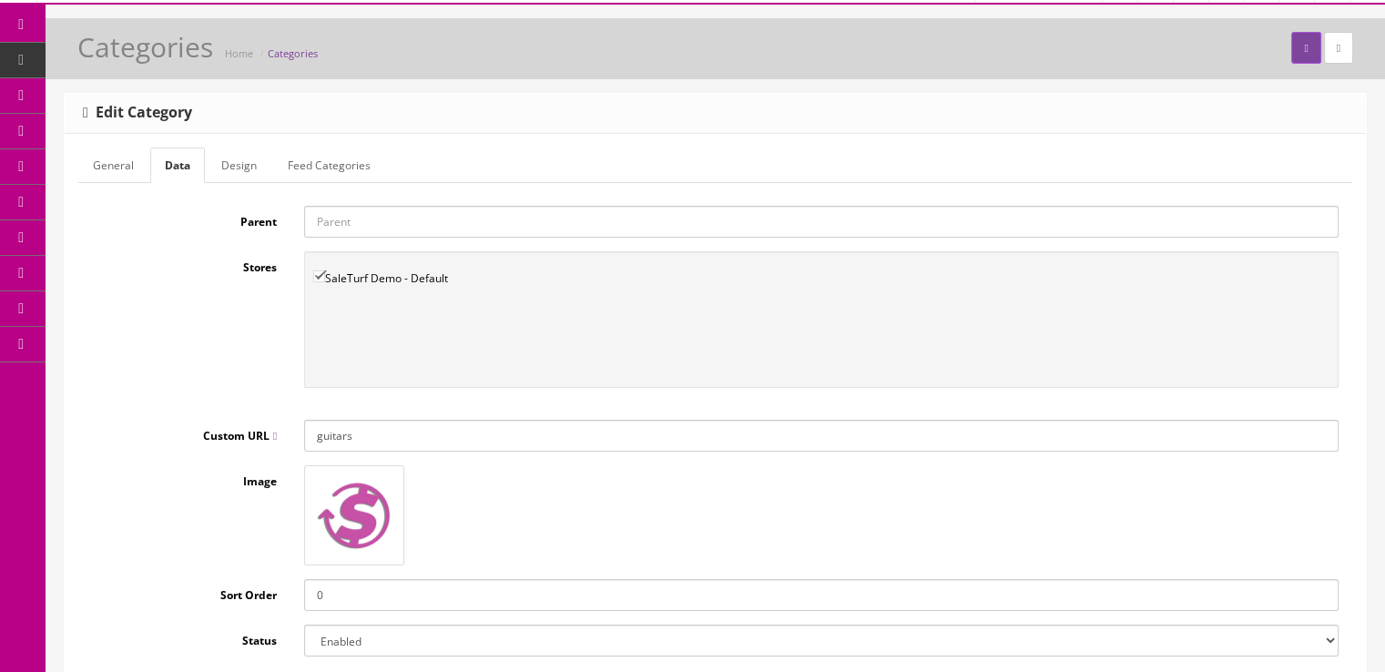
scroll to position [25, 0]
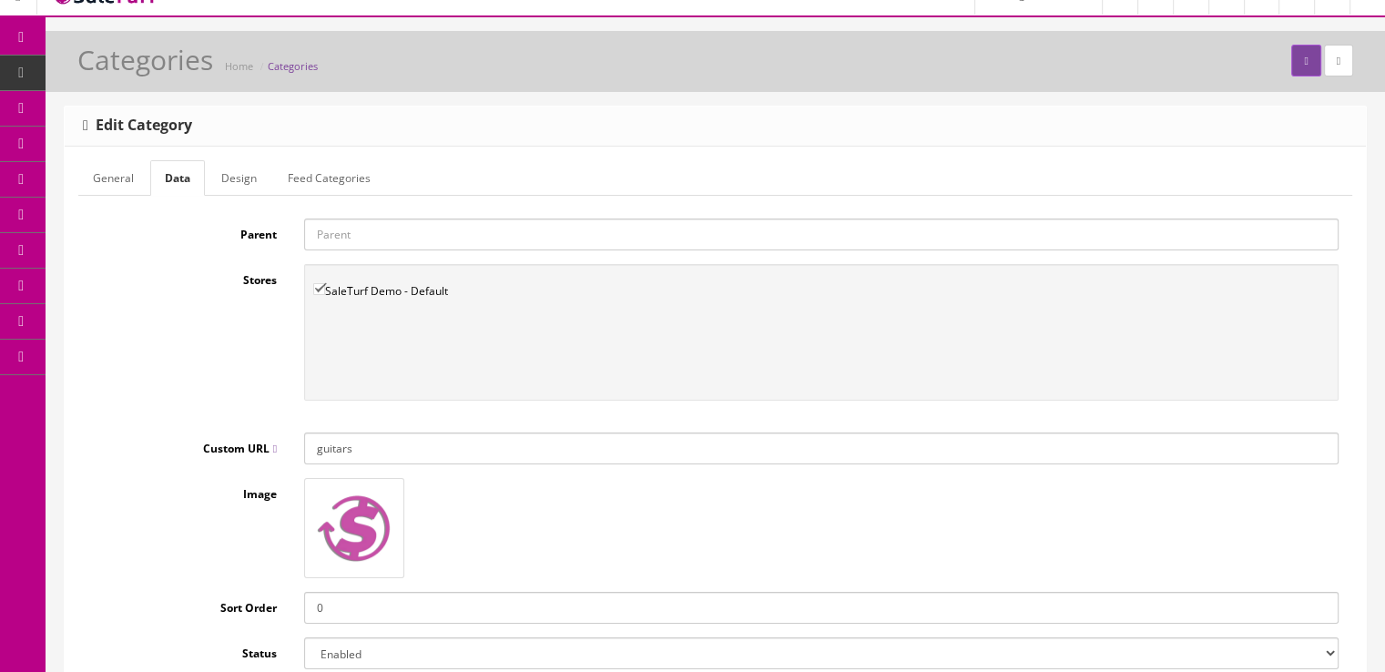
click at [243, 172] on link "Design" at bounding box center [239, 178] width 65 height 36
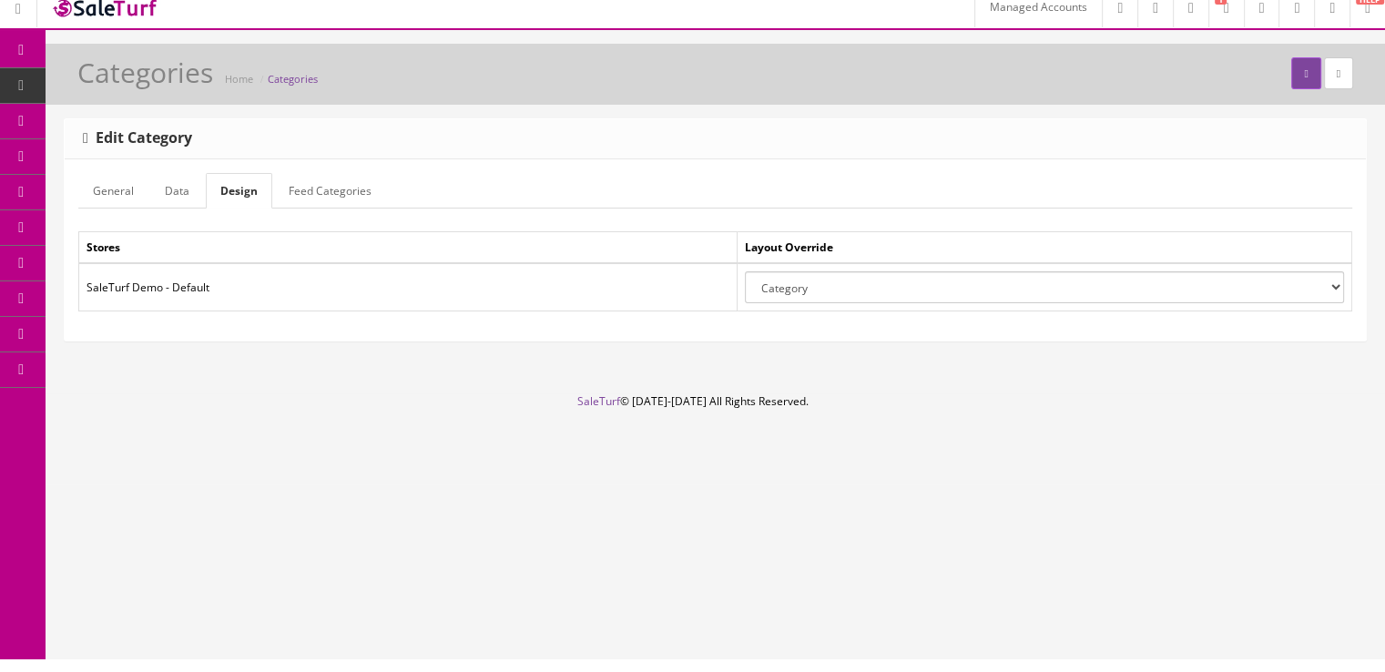
scroll to position [10, 0]
click at [120, 205] on link "General" at bounding box center [113, 194] width 70 height 36
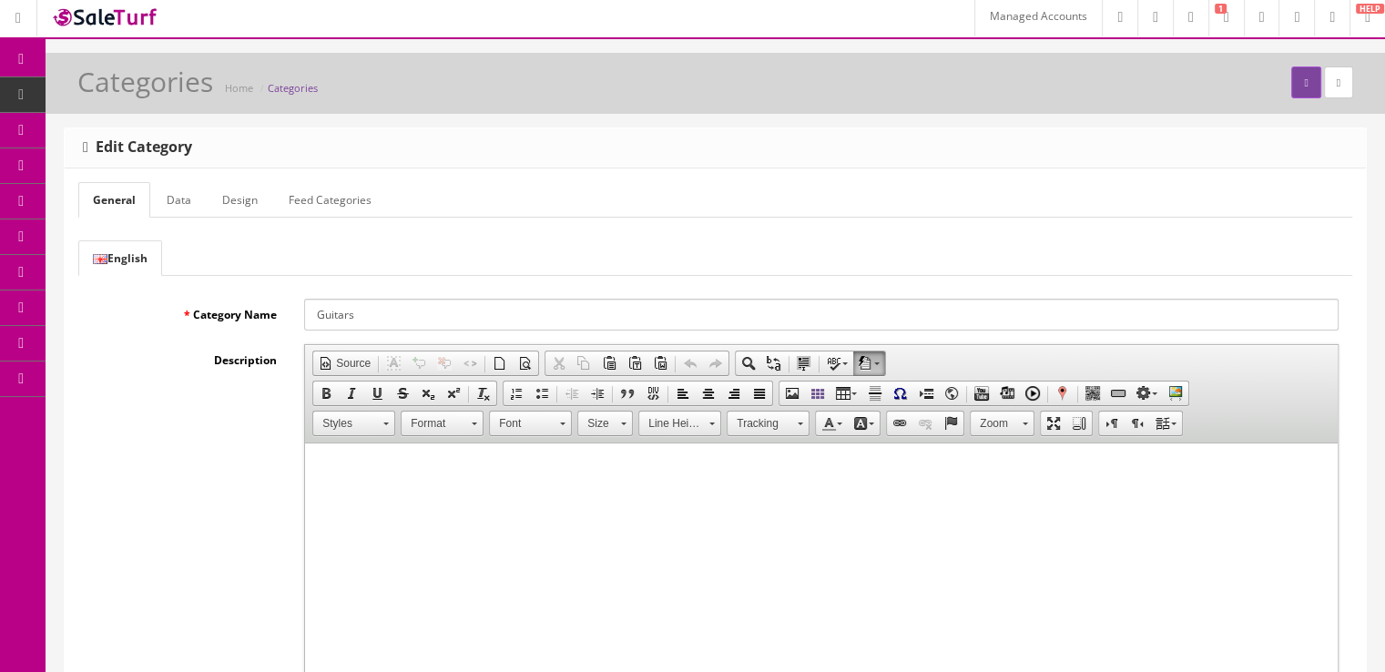
scroll to position [0, 0]
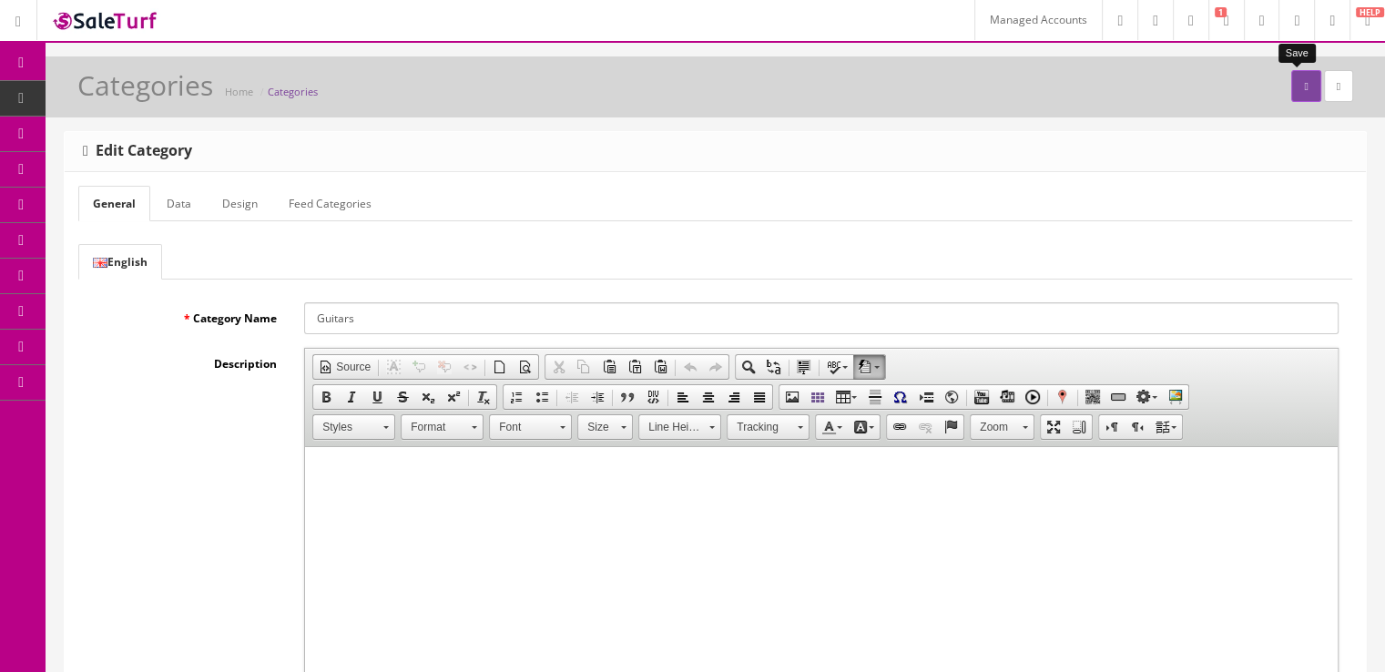
click at [1304, 83] on icon "submit" at bounding box center [1306, 86] width 4 height 11
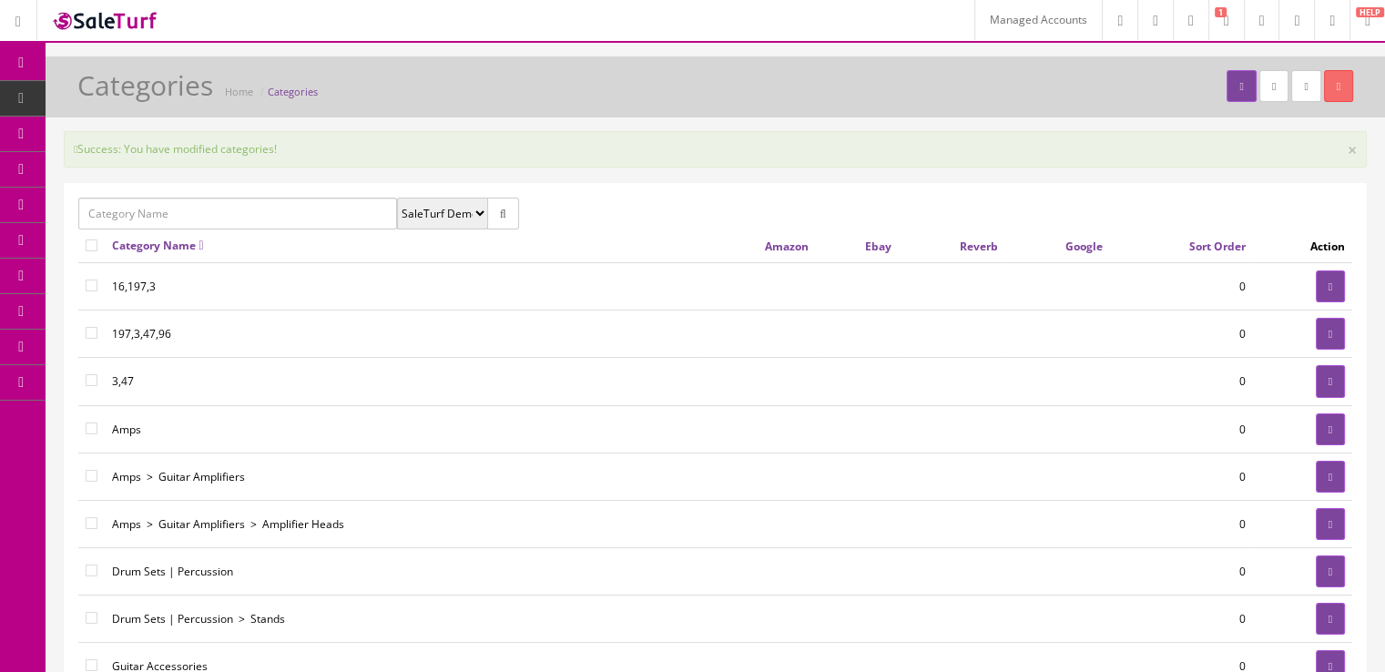
click at [1340, 23] on link at bounding box center [1332, 20] width 36 height 40
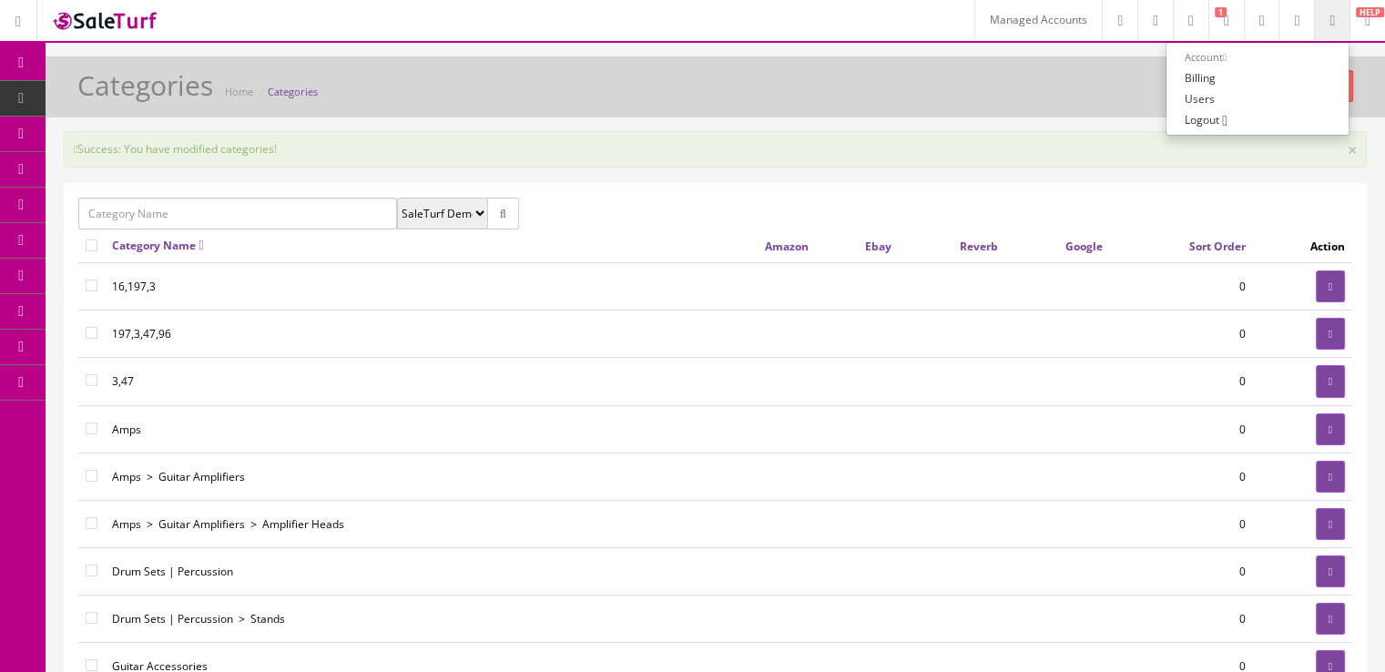
click at [1279, 13] on link at bounding box center [1297, 20] width 36 height 40
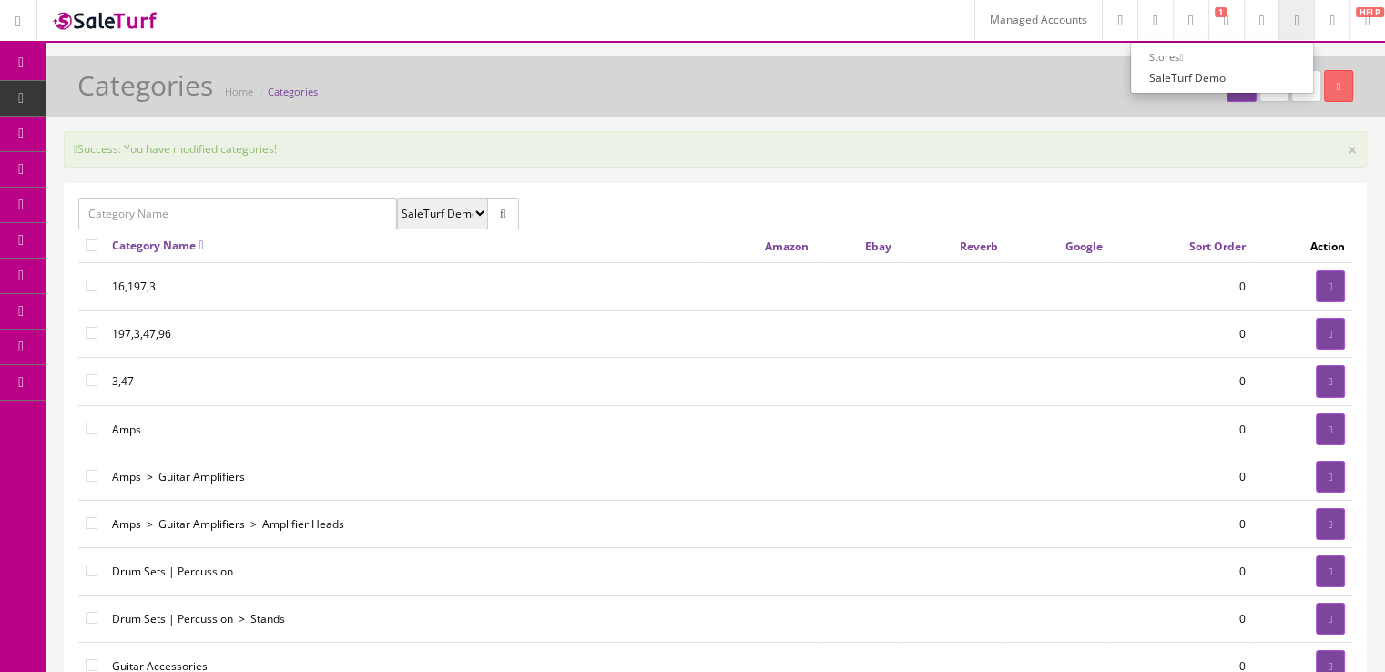
click at [659, 198] on span at bounding box center [595, 214] width 214 height 32
